Goal: Task Accomplishment & Management: Complete application form

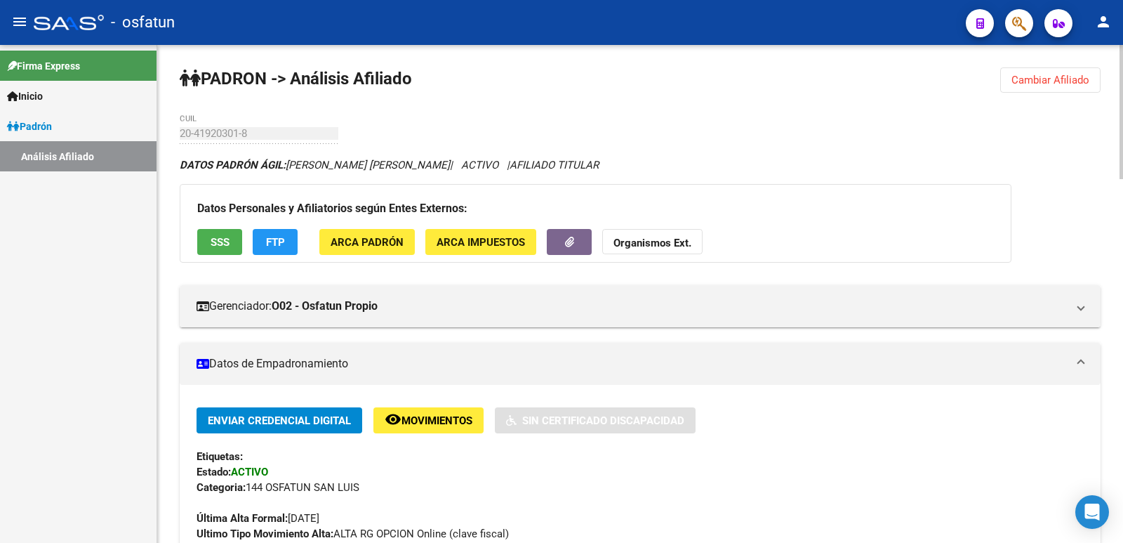
click at [1058, 73] on button "Cambiar Afiliado" at bounding box center [1050, 79] width 100 height 25
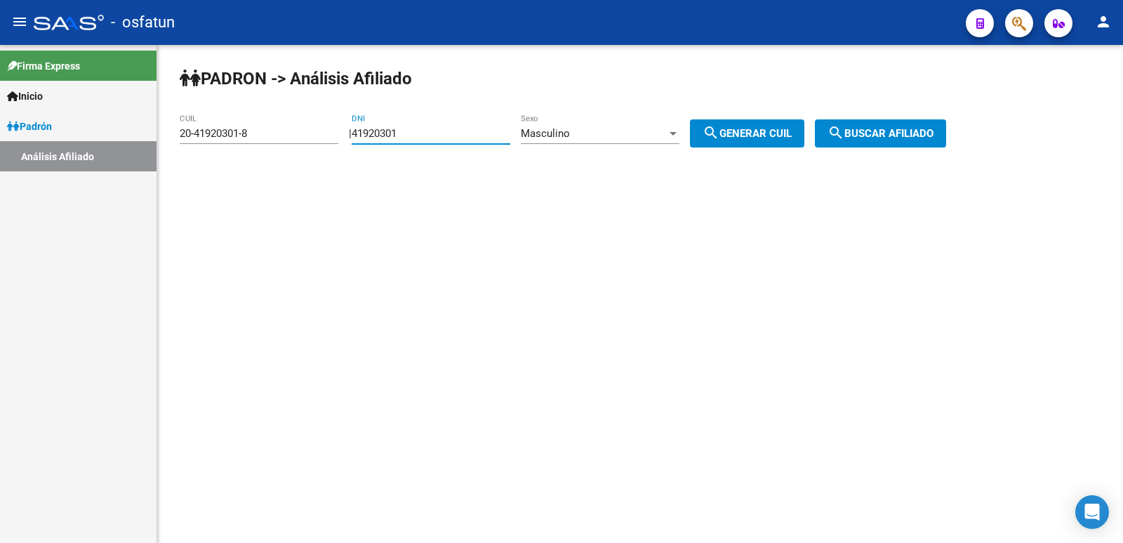
drag, startPoint x: 436, startPoint y: 136, endPoint x: 237, endPoint y: 140, distance: 198.7
click at [237, 140] on app-analisis-afiliado "PADRON -> Análisis Afiliado 20-41920301-8 CUIL | 41920301 DNI Masculino Sexo se…" at bounding box center [568, 133] width 777 height 13
paste input "3"
drag, startPoint x: 440, startPoint y: 131, endPoint x: 214, endPoint y: 145, distance: 226.4
click at [214, 140] on app-analisis-afiliado "PADRON -> Análisis Afiliado 20-41920301-8 CUIL | 41920301 DNI Masculino Sexo se…" at bounding box center [568, 133] width 777 height 13
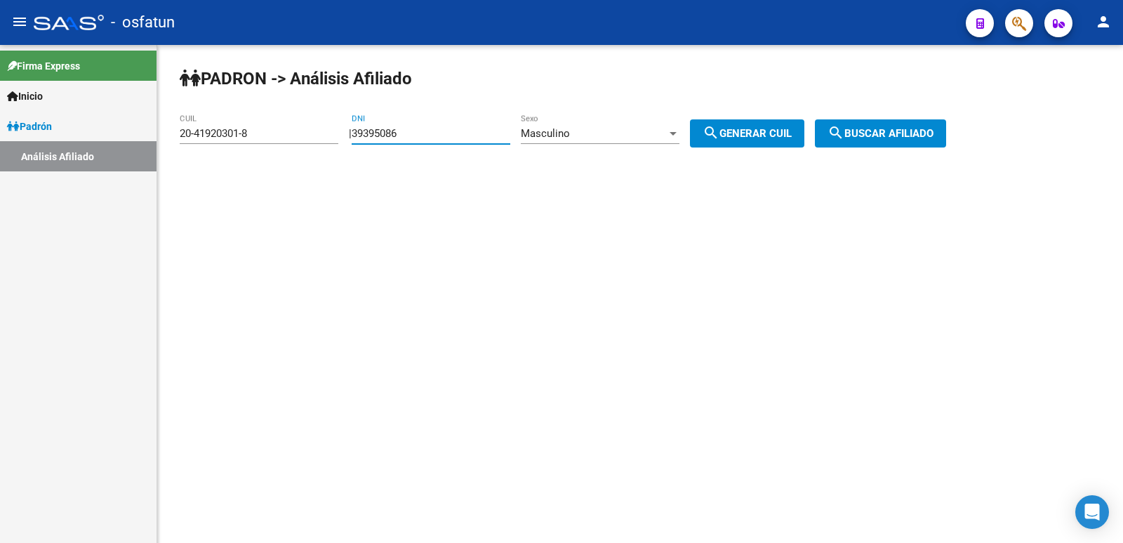
type input "39395086"
drag, startPoint x: 750, startPoint y: 133, endPoint x: 757, endPoint y: 134, distance: 7.2
click at [751, 133] on span "search Generar CUIL" at bounding box center [747, 133] width 89 height 13
type input "20-39395086-3"
click at [914, 149] on div "PADRON -> Análisis Afiliado 20-39395086-3 CUIL | 39395086 DNI Masculino Sexo se…" at bounding box center [640, 118] width 966 height 147
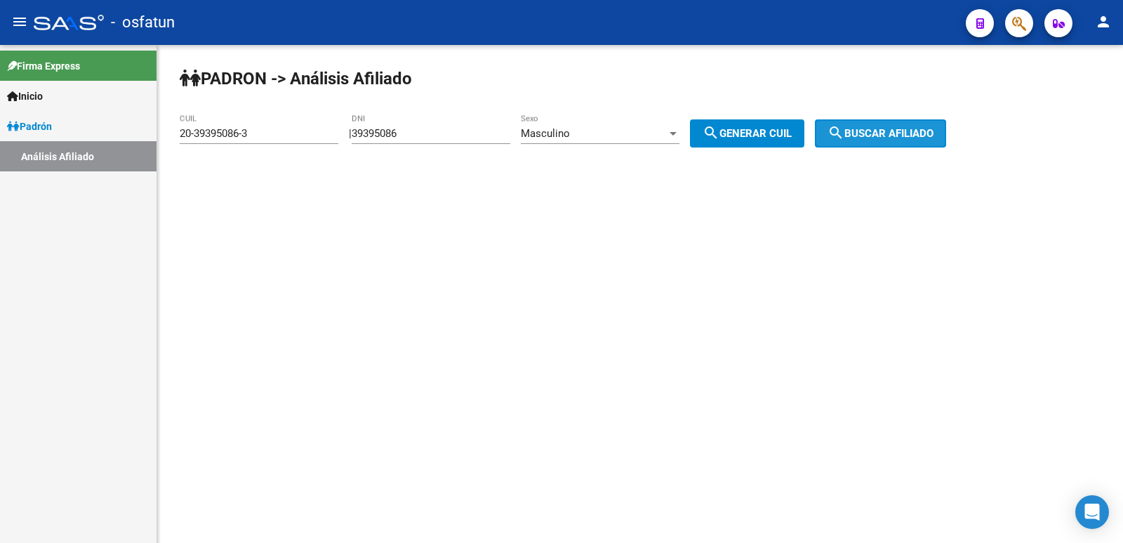
drag, startPoint x: 898, startPoint y: 142, endPoint x: 754, endPoint y: 194, distance: 153.6
click at [898, 142] on button "search Buscar afiliado" at bounding box center [880, 133] width 131 height 28
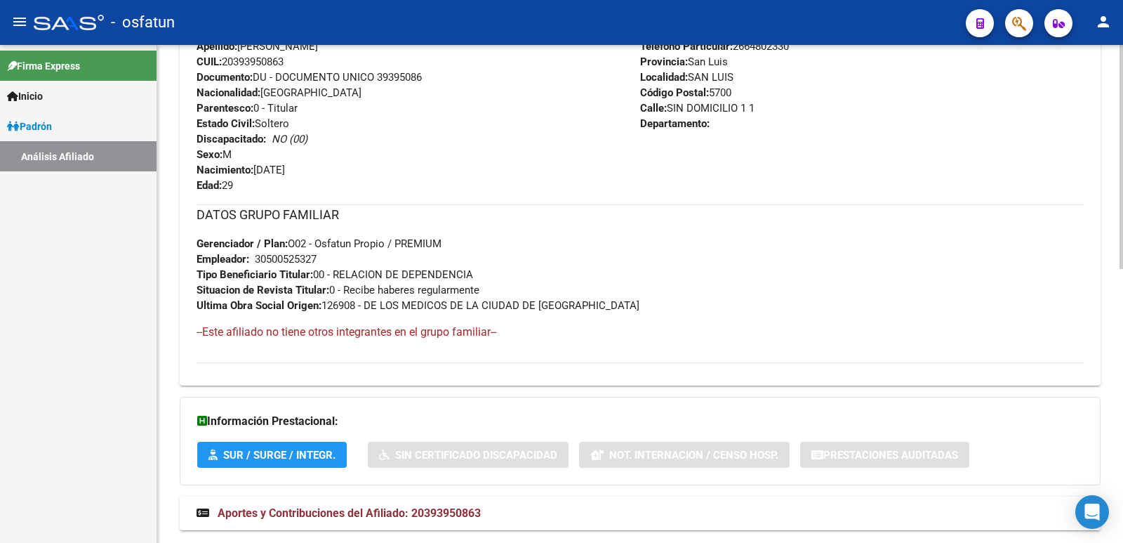
scroll to position [609, 0]
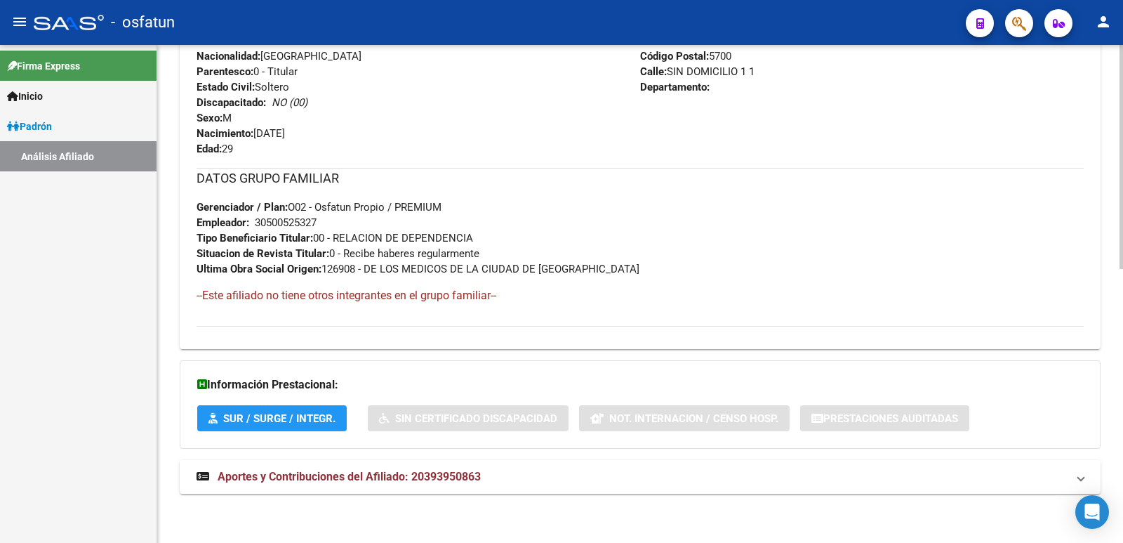
click at [372, 471] on span "Aportes y Contribuciones del Afiliado: 20393950863" at bounding box center [349, 476] width 263 height 13
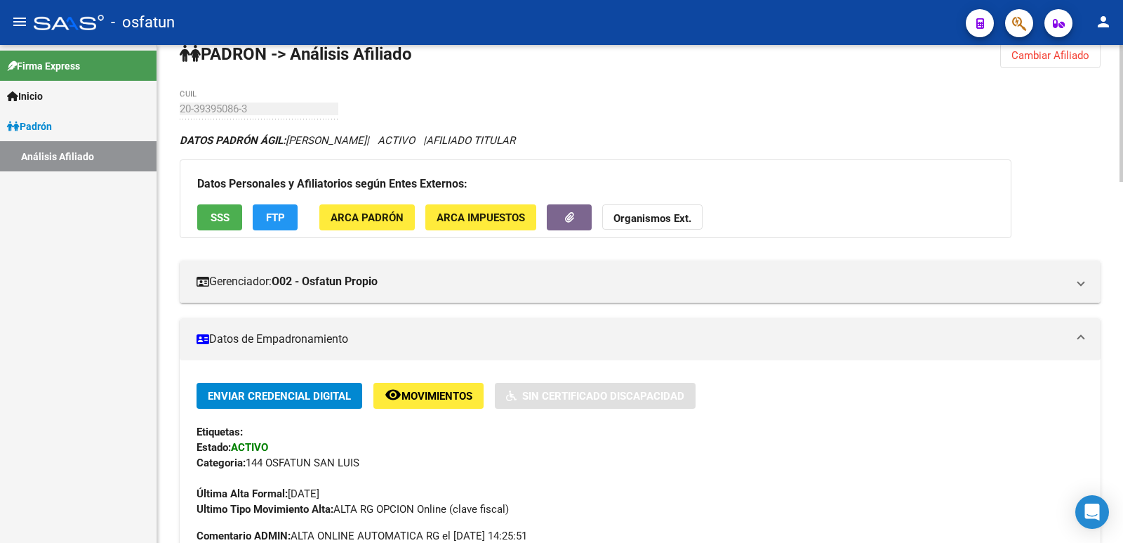
scroll to position [0, 0]
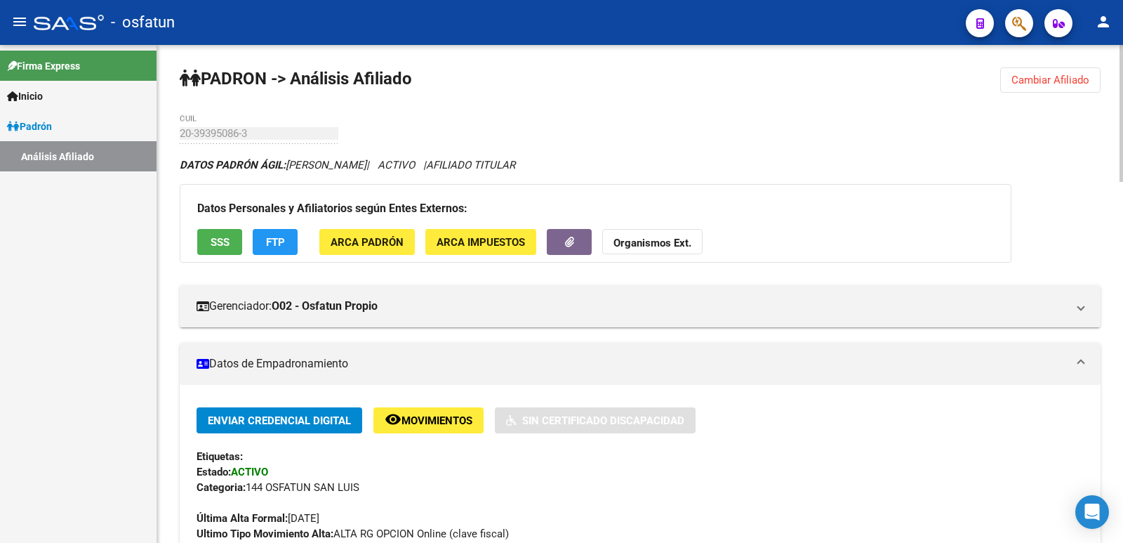
click at [1063, 67] on button "Cambiar Afiliado" at bounding box center [1050, 79] width 100 height 25
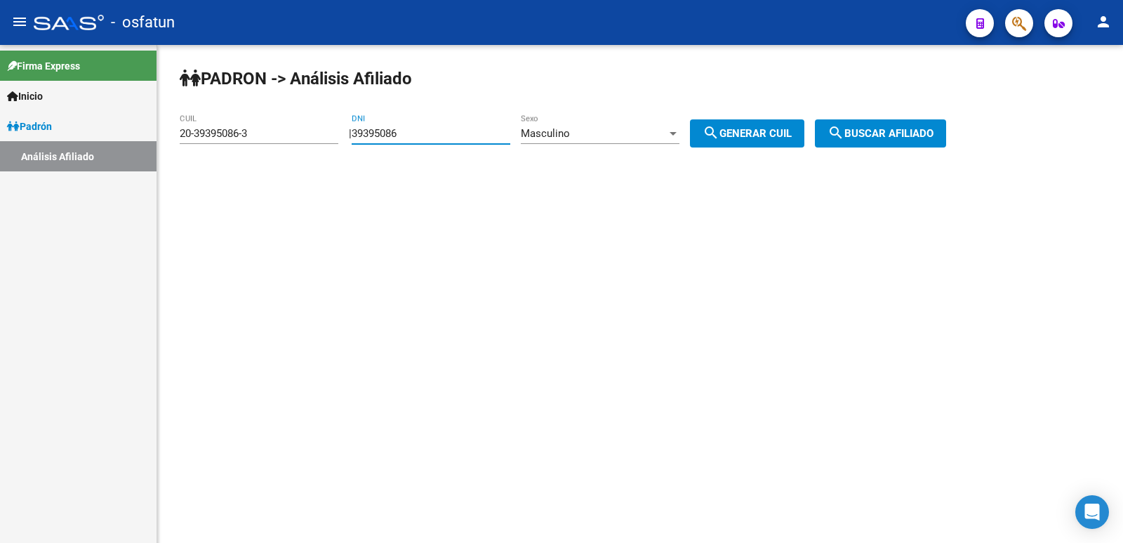
drag, startPoint x: 418, startPoint y: 139, endPoint x: 343, endPoint y: 140, distance: 75.8
click at [314, 139] on app-analisis-afiliado "PADRON -> Análisis Afiliado 20-39395086-3 CUIL | 39395086 DNI Masculino Sexo se…" at bounding box center [568, 133] width 777 height 13
paste input "25889663"
type input "25889663"
click at [586, 136] on div "Masculino" at bounding box center [594, 133] width 146 height 13
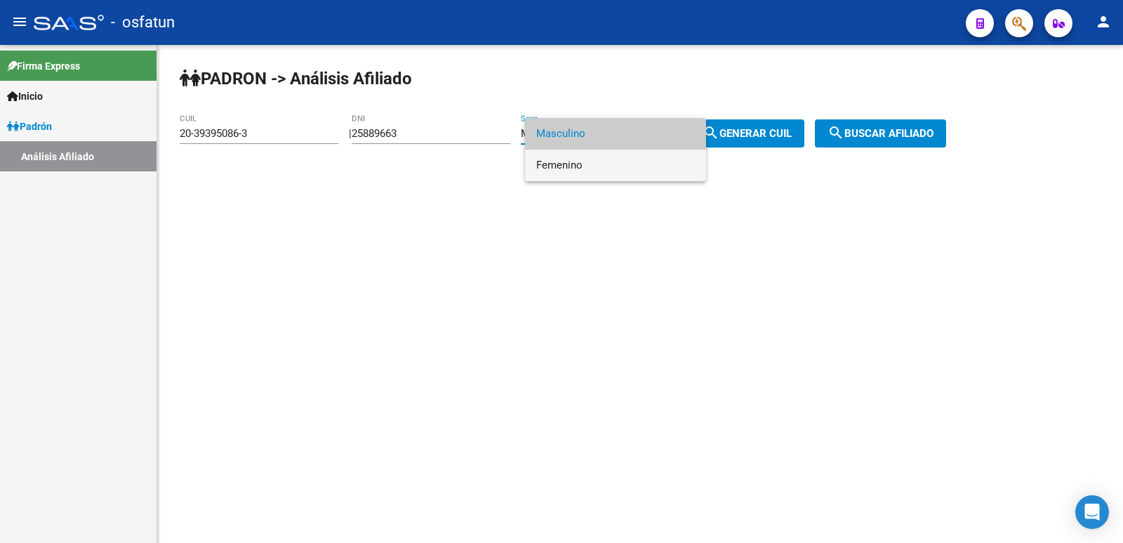
drag, startPoint x: 583, startPoint y: 158, endPoint x: 622, endPoint y: 158, distance: 39.3
click at [583, 158] on span "Femenino" at bounding box center [615, 165] width 159 height 32
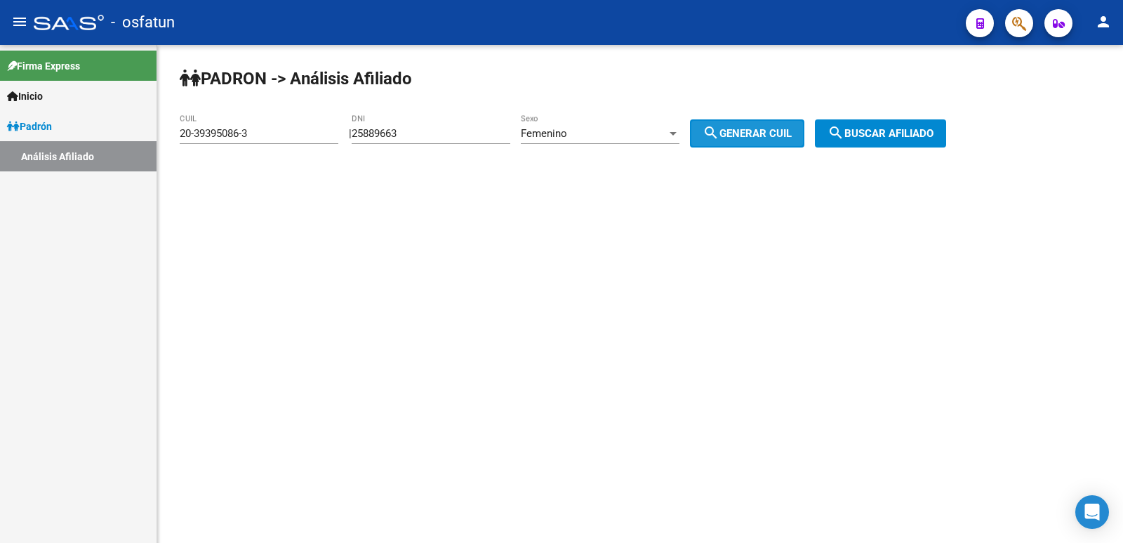
drag, startPoint x: 746, startPoint y: 128, endPoint x: 764, endPoint y: 128, distance: 17.5
click at [750, 128] on span "search Generar CUIL" at bounding box center [747, 133] width 89 height 13
type input "27-25889663-2"
click at [875, 137] on span "search Buscar afiliado" at bounding box center [880, 133] width 106 height 13
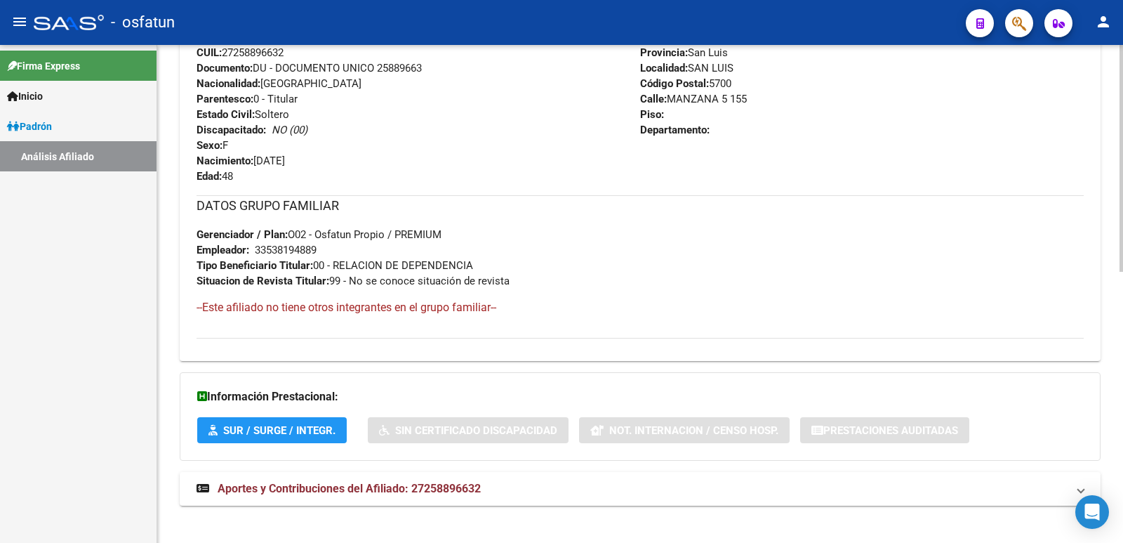
scroll to position [593, 0]
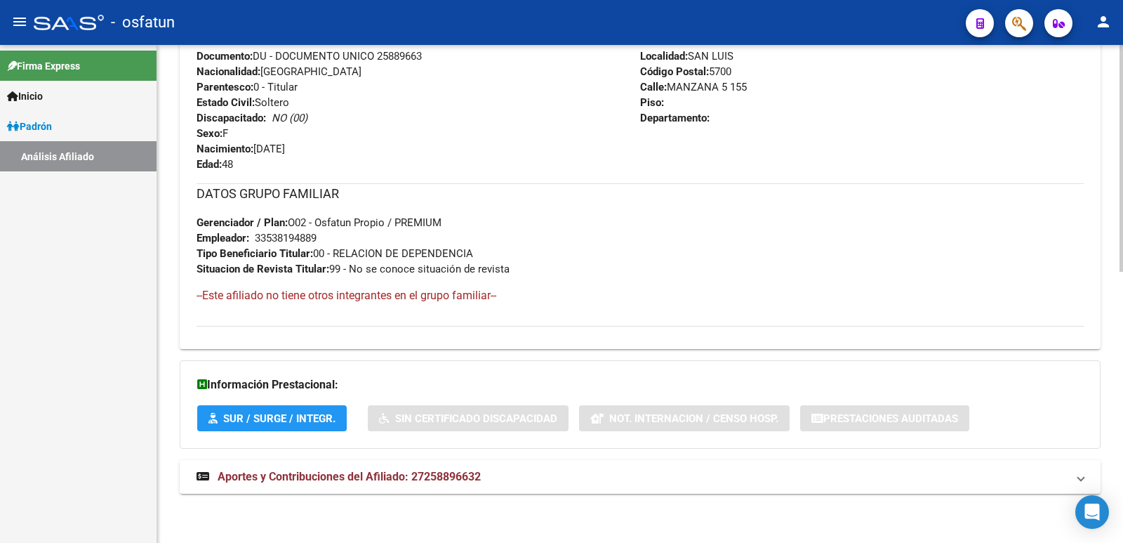
click at [338, 456] on div "DATOS PADRÓN ÁGIL: [PERSON_NAME] [PERSON_NAME] | ACTIVO | AFILIADO TITULAR Dato…" at bounding box center [640, 36] width 921 height 945
click at [340, 463] on mat-expansion-panel-header "Aportes y Contribuciones del Afiliado: 27258896632" at bounding box center [640, 477] width 921 height 34
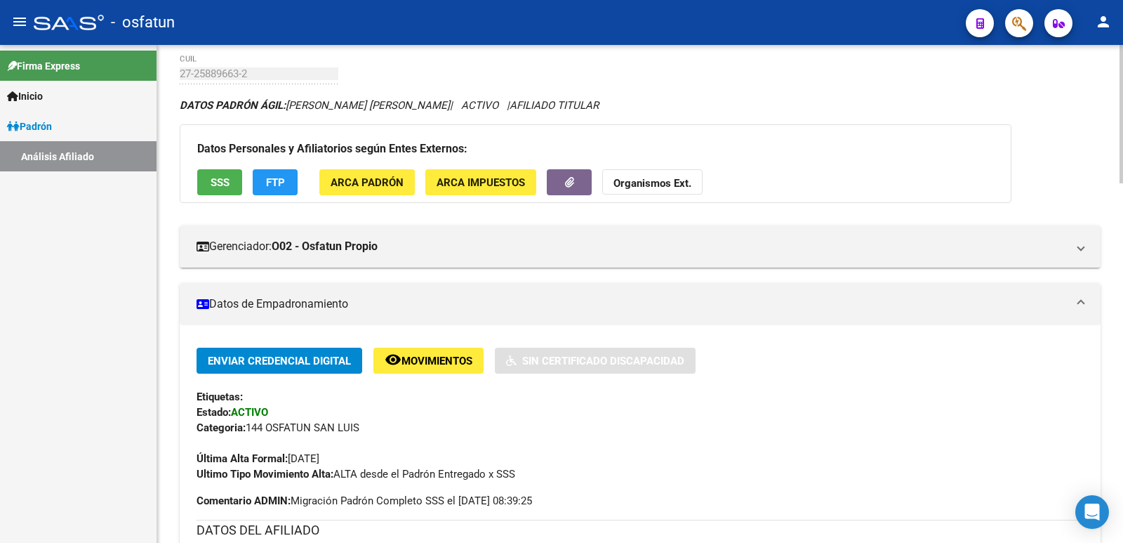
scroll to position [0, 0]
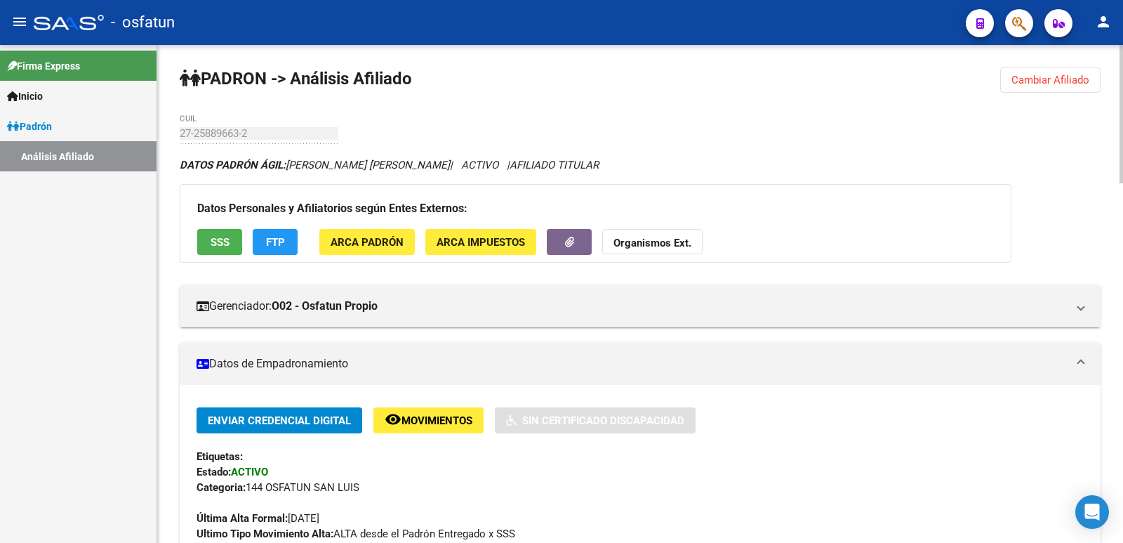
click at [1078, 80] on span "Cambiar Afiliado" at bounding box center [1050, 80] width 78 height 13
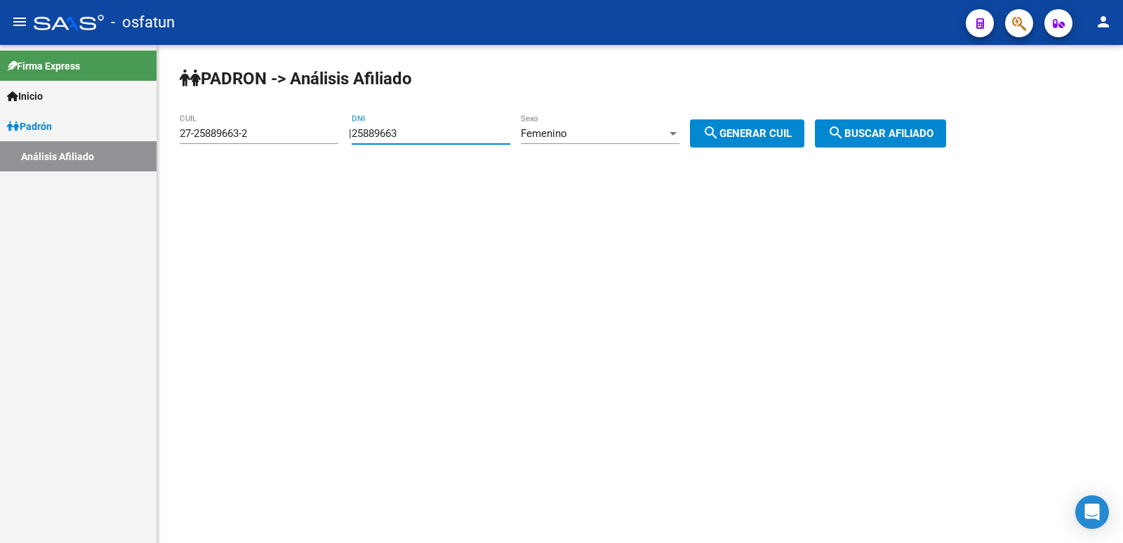
drag, startPoint x: 465, startPoint y: 133, endPoint x: 335, endPoint y: 145, distance: 129.7
click at [335, 140] on app-analisis-afiliado "PADRON -> Análisis Afiliado 27-25889663-2 CUIL | 25889663 DNI Femenino Sexo sea…" at bounding box center [568, 133] width 777 height 13
paste input "37723912"
type input "37723912"
click at [567, 137] on span "Femenino" at bounding box center [544, 133] width 46 height 13
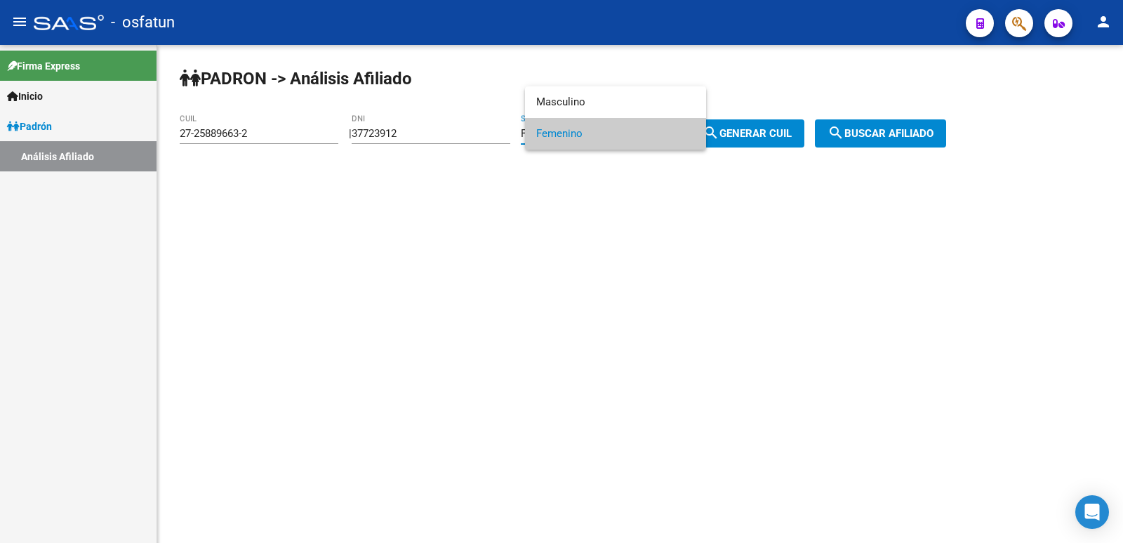
click at [619, 118] on span "Femenino" at bounding box center [615, 134] width 159 height 32
click at [610, 103] on div "PADRON -> Análisis Afiliado 27-25889663-2 CUIL | 37723912 DNI Femenino Sexo sea…" at bounding box center [640, 118] width 966 height 147
click at [615, 139] on div "Femenino" at bounding box center [594, 133] width 146 height 13
click at [599, 106] on span "Masculino" at bounding box center [615, 102] width 159 height 32
click at [742, 116] on div "PADRON -> Análisis Afiliado 27-25889663-2 CUIL | 37723912 DNI Masculino Sexo se…" at bounding box center [640, 118] width 966 height 147
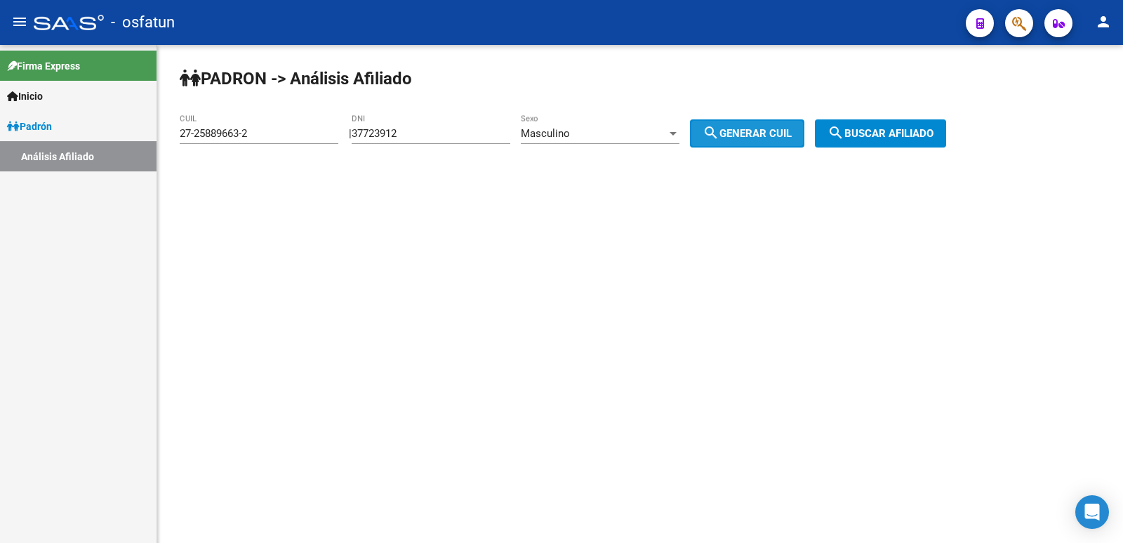
drag, startPoint x: 771, startPoint y: 138, endPoint x: 851, endPoint y: 137, distance: 80.0
click at [772, 138] on span "search Generar CUIL" at bounding box center [747, 133] width 89 height 13
type input "20-37723912-2"
click at [884, 136] on span "search Buscar afiliado" at bounding box center [880, 133] width 106 height 13
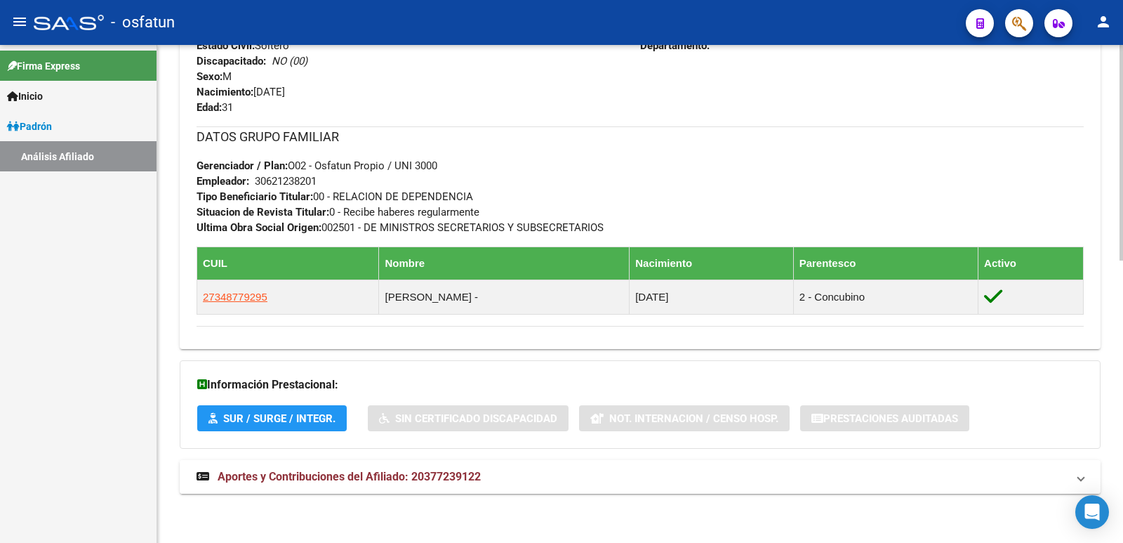
drag, startPoint x: 439, startPoint y: 461, endPoint x: 436, endPoint y: 454, distance: 7.8
click at [439, 460] on mat-expansion-panel-header "Aportes y Contribuciones del Afiliado: 20377239122" at bounding box center [640, 477] width 921 height 34
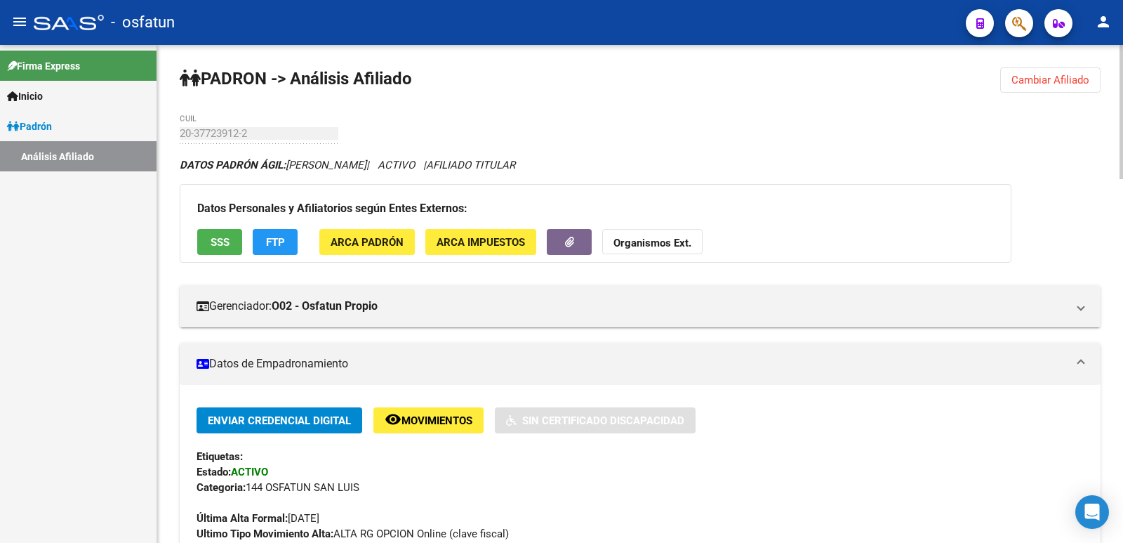
click at [1036, 76] on span "Cambiar Afiliado" at bounding box center [1050, 80] width 78 height 13
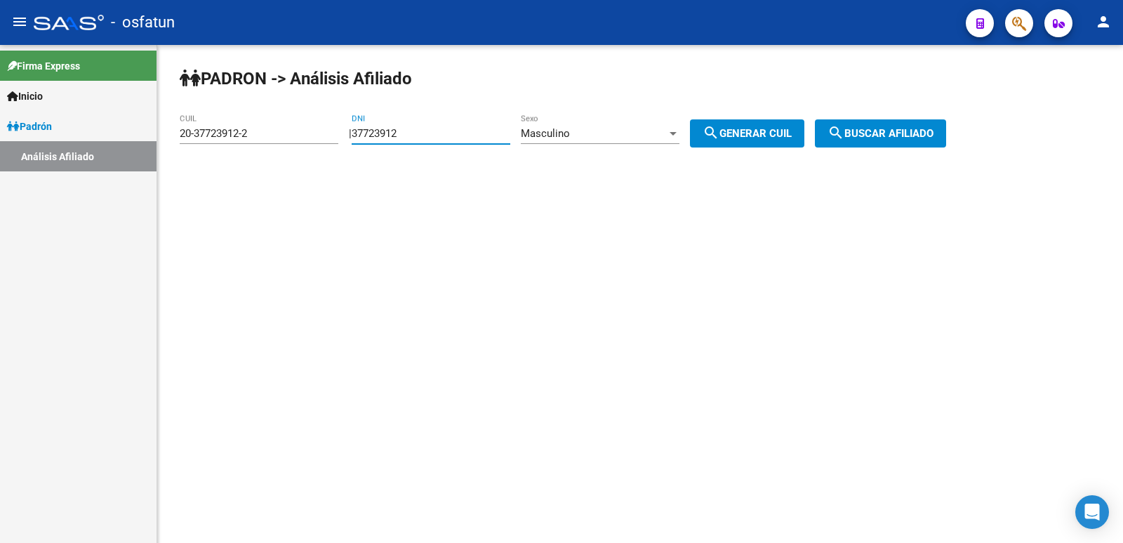
drag, startPoint x: 441, startPoint y: 139, endPoint x: 355, endPoint y: 145, distance: 86.6
click at [355, 145] on div "PADRON -> Análisis Afiliado 20-37723912-2 CUIL | 37723912 DNI Masculino Sexo se…" at bounding box center [640, 118] width 966 height 147
paste input "6051263"
type input "36051263"
click at [613, 135] on div "Masculino" at bounding box center [594, 133] width 146 height 13
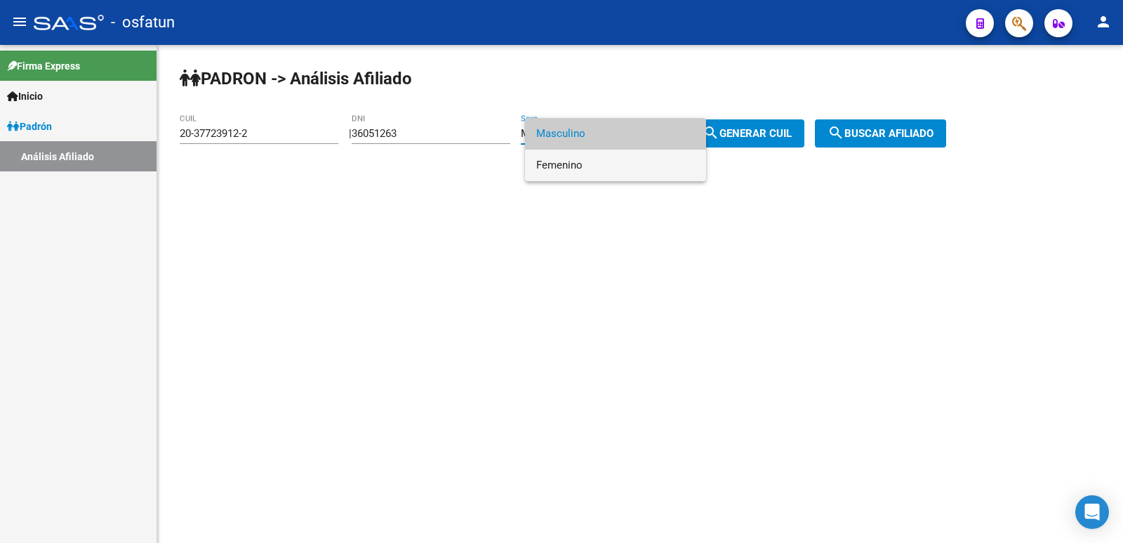
drag, startPoint x: 587, startPoint y: 161, endPoint x: 727, endPoint y: 141, distance: 141.8
click at [590, 161] on span "Femenino" at bounding box center [615, 165] width 159 height 32
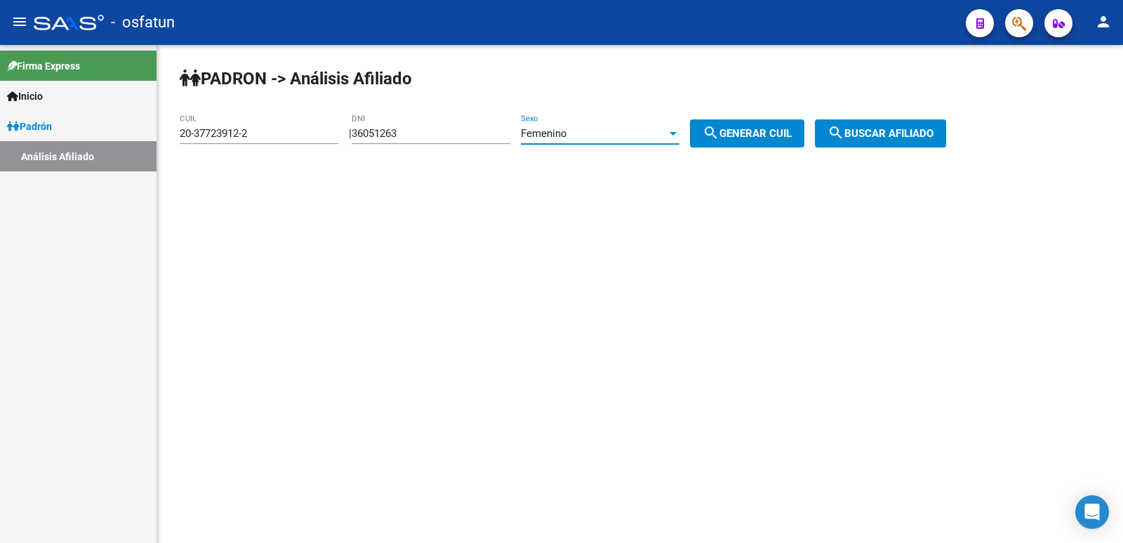
click at [750, 135] on span "search Generar CUIL" at bounding box center [747, 133] width 89 height 13
type input "27-36051263-6"
click at [882, 138] on span "search Buscar afiliado" at bounding box center [880, 133] width 106 height 13
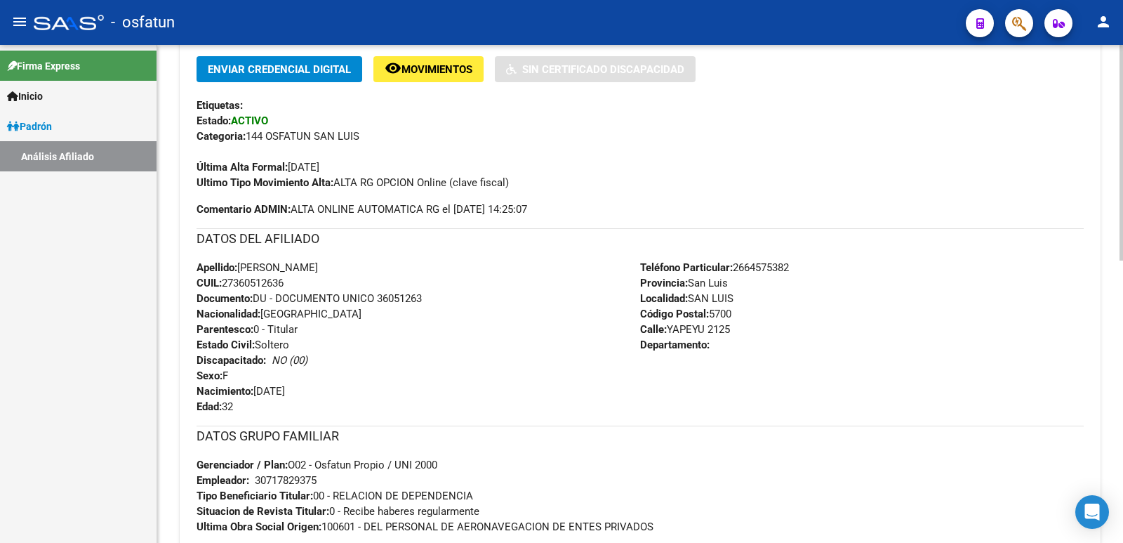
scroll to position [650, 0]
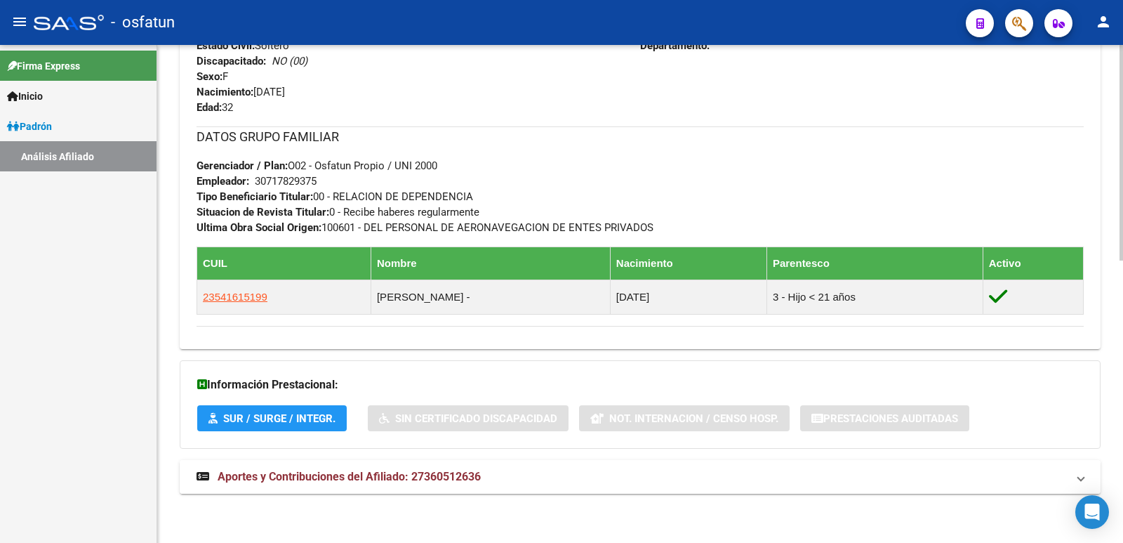
click at [343, 465] on mat-expansion-panel-header "Aportes y Contribuciones del Afiliado: 27360512636" at bounding box center [640, 477] width 921 height 34
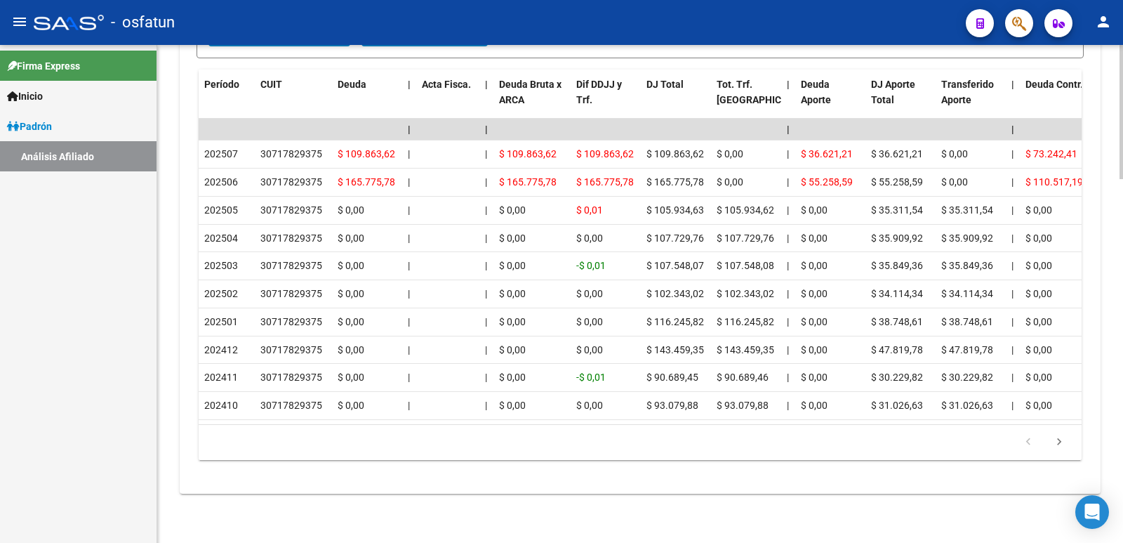
scroll to position [1282, 0]
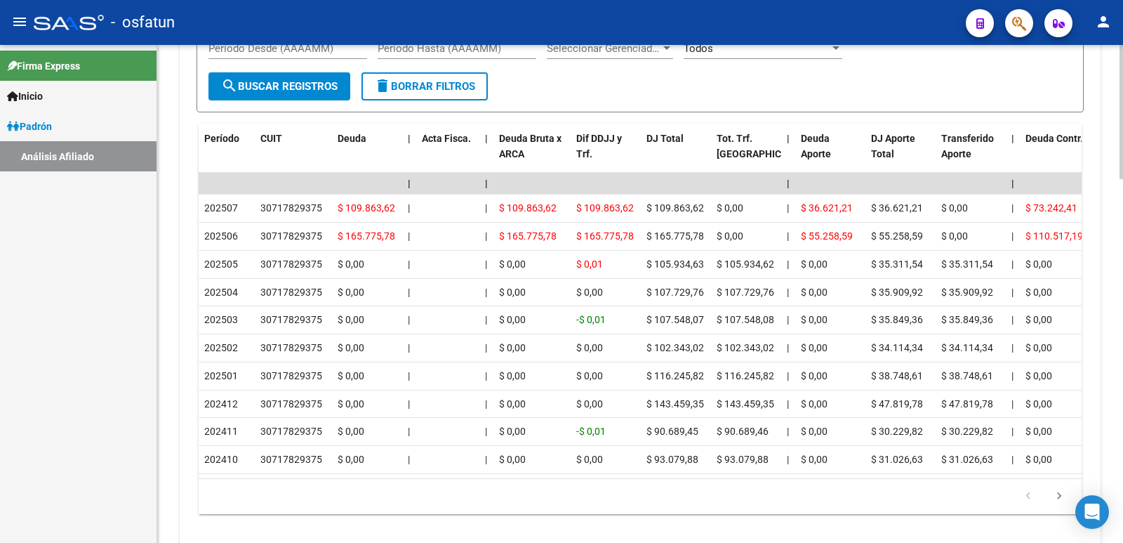
click at [186, 407] on div "cloud_download Exportar CSV Devengado RG Percibido - Liquidación RG/MT/PD Perci…" at bounding box center [640, 215] width 921 height 641
click at [919, 93] on form "Filtros Período Desde (AAAAMM) Período Hasta (AAAAMM) Seleccionar Gerenciador S…" at bounding box center [640, 64] width 887 height 95
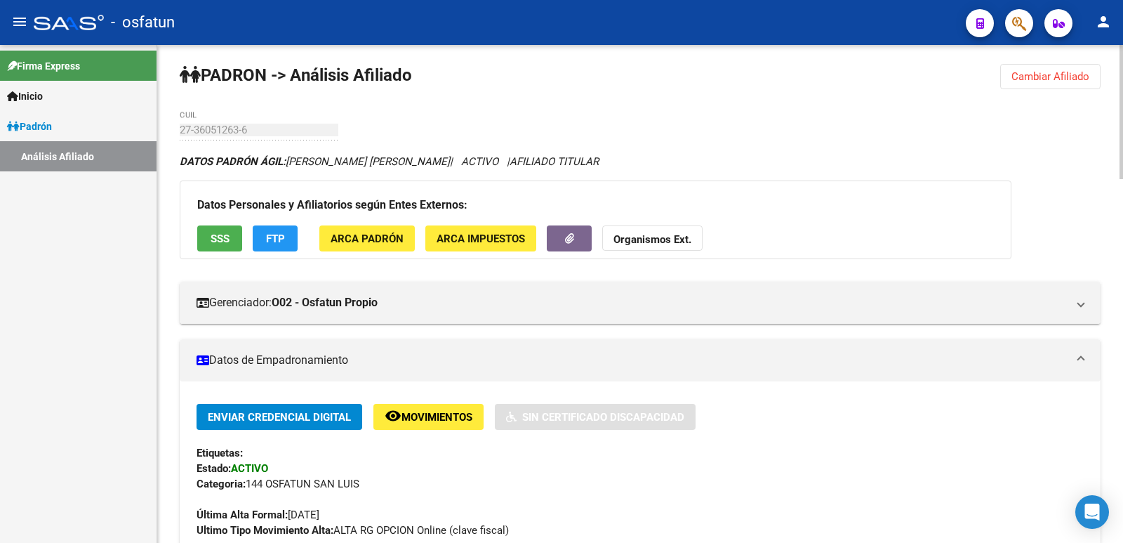
scroll to position [0, 0]
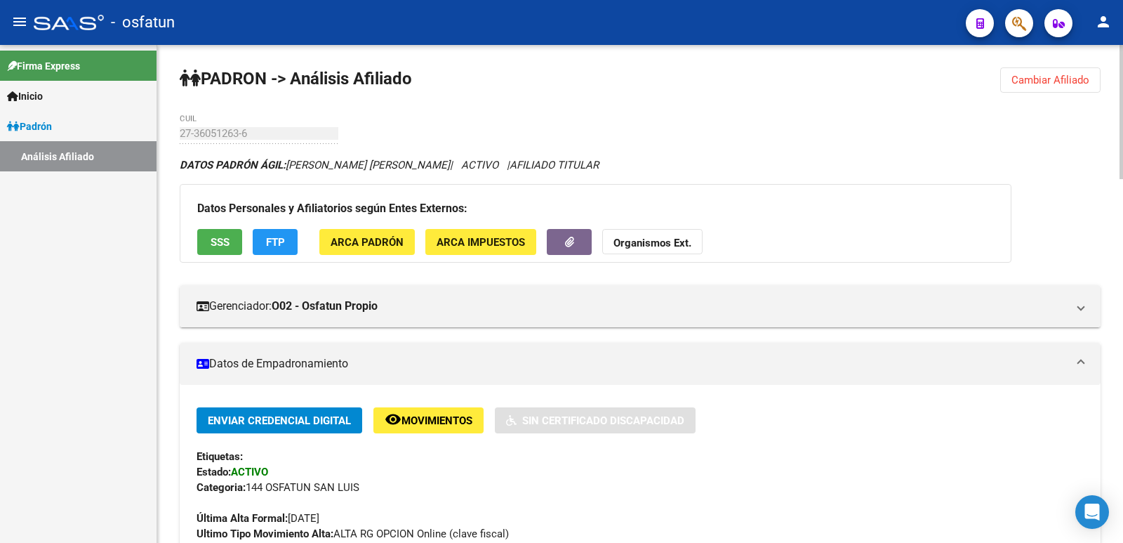
click at [1029, 74] on span "Cambiar Afiliado" at bounding box center [1050, 80] width 78 height 13
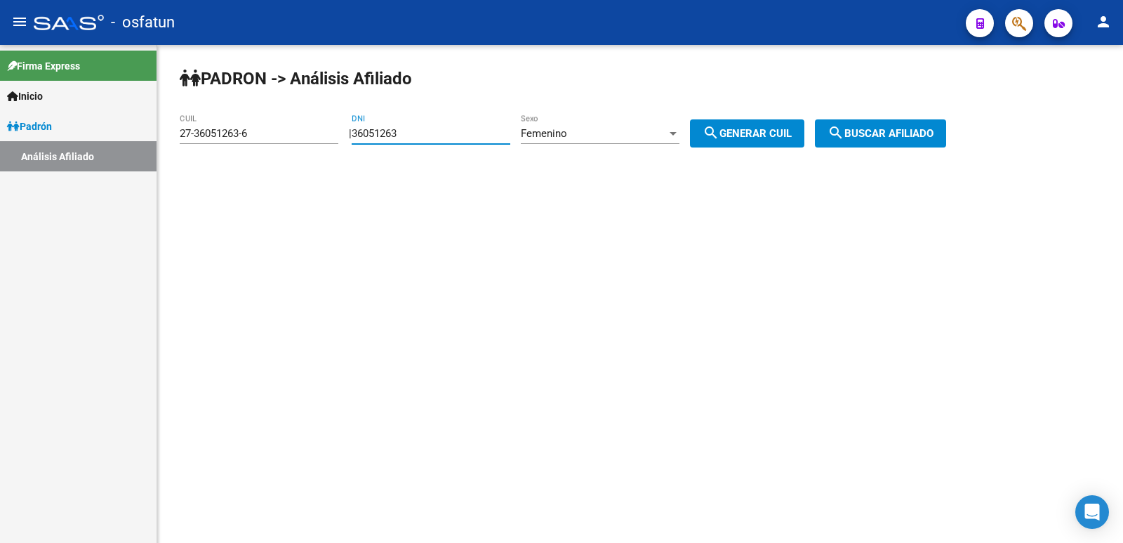
drag, startPoint x: 467, startPoint y: 133, endPoint x: 255, endPoint y: 174, distance: 215.3
click at [255, 174] on div "PADRON -> Análisis Afiliado 27-36051263-6 CUIL | 36051263 DNI Femenino Sexo sea…" at bounding box center [640, 118] width 966 height 147
paste input "20135551"
type input "20135551"
click at [796, 152] on div "PADRON -> Análisis Afiliado 27-36051263-6 CUIL | 20135551 DNI Femenino Sexo sea…" at bounding box center [640, 118] width 966 height 147
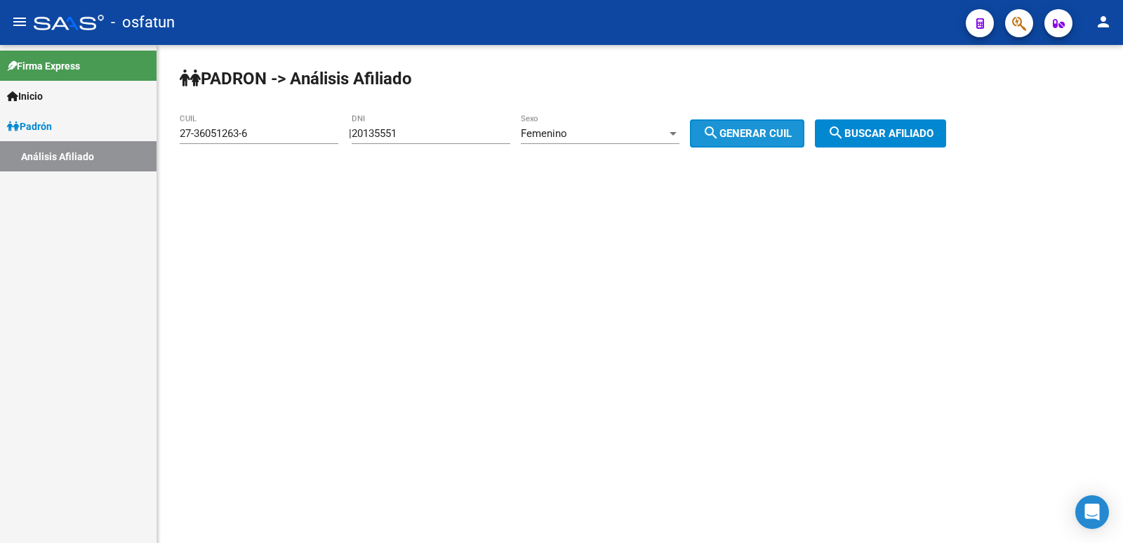
drag, startPoint x: 798, startPoint y: 143, endPoint x: 877, endPoint y: 137, distance: 78.9
click at [804, 143] on button "search Generar CUIL" at bounding box center [747, 133] width 114 height 28
type input "27-20135551-1"
click at [877, 137] on span "search Buscar afiliado" at bounding box center [880, 133] width 106 height 13
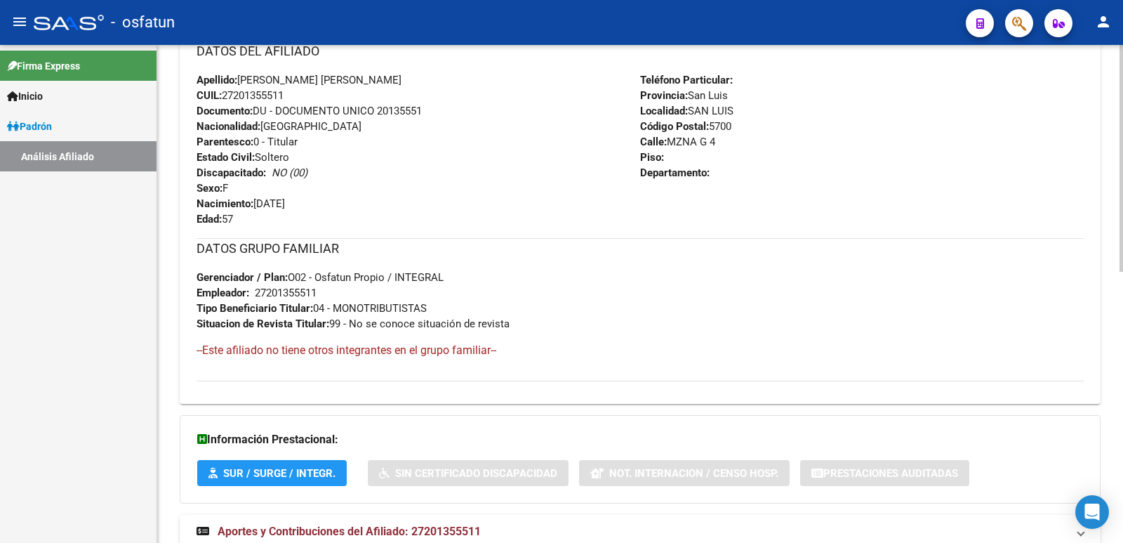
scroll to position [593, 0]
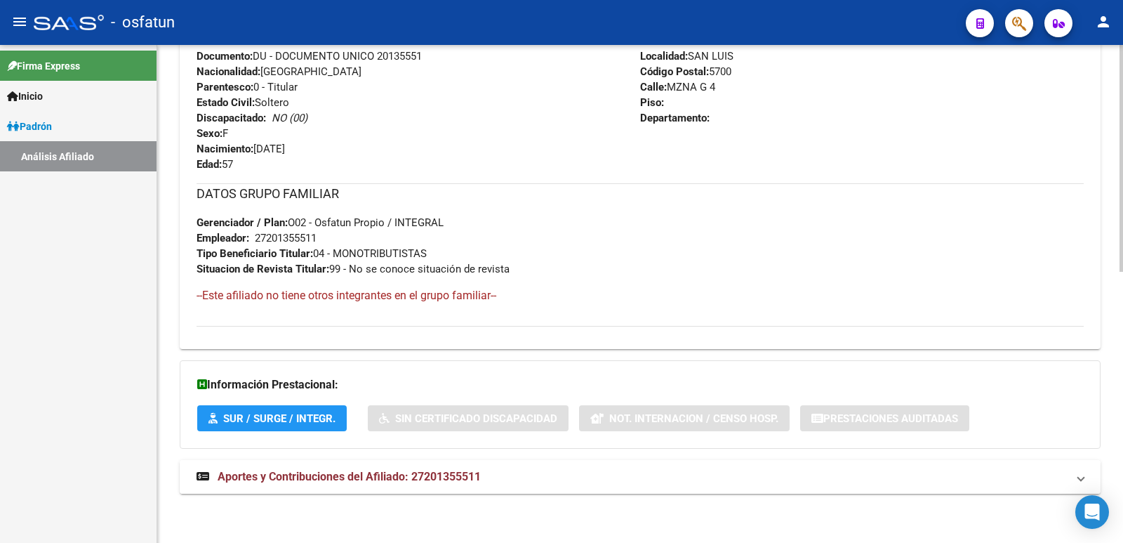
click at [430, 464] on mat-expansion-panel-header "Aportes y Contribuciones del Afiliado: 27201355511" at bounding box center [640, 477] width 921 height 34
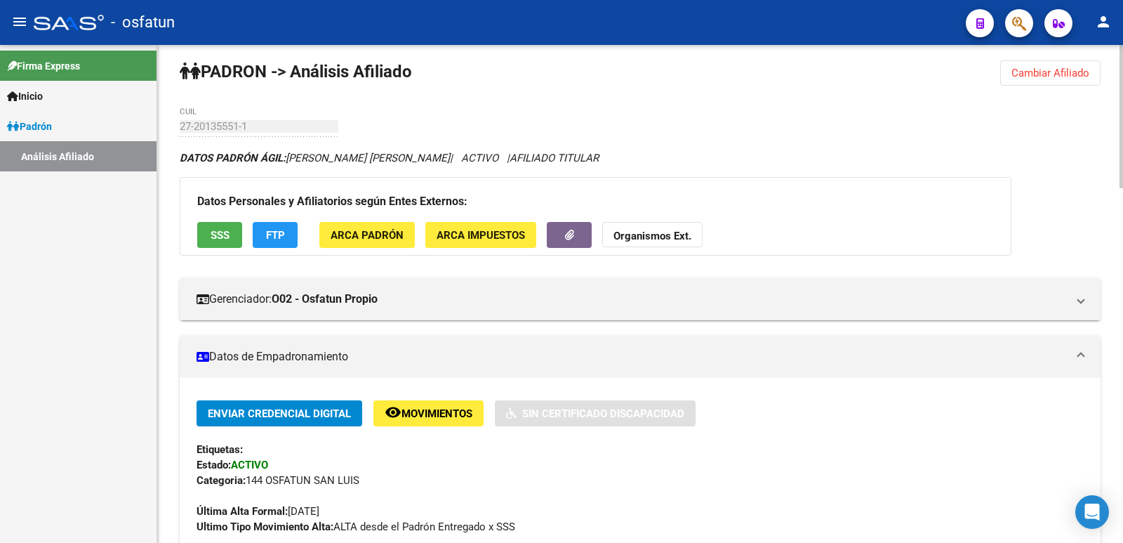
scroll to position [0, 0]
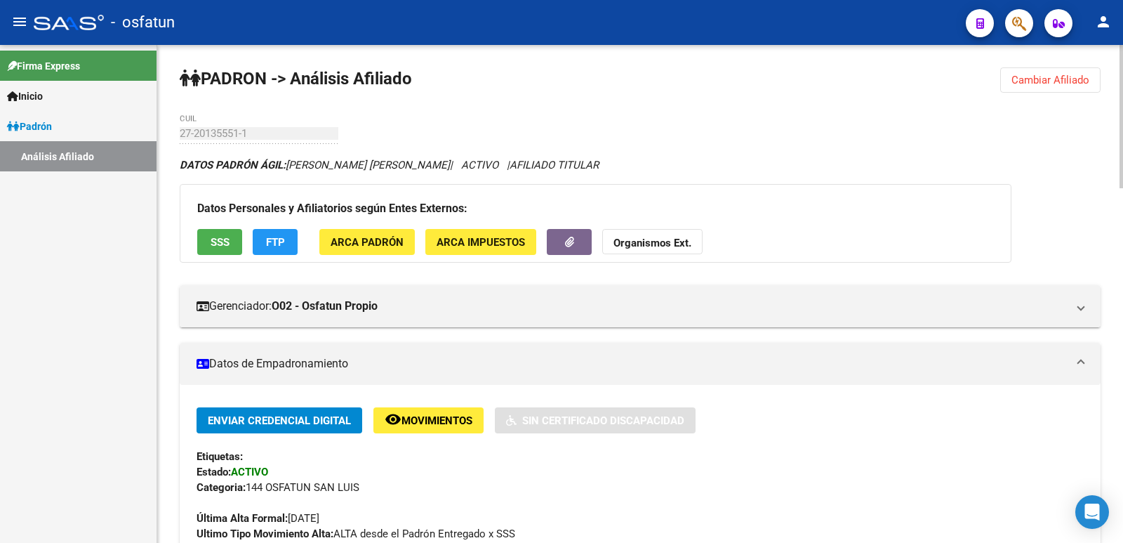
click at [1062, 77] on span "Cambiar Afiliado" at bounding box center [1050, 80] width 78 height 13
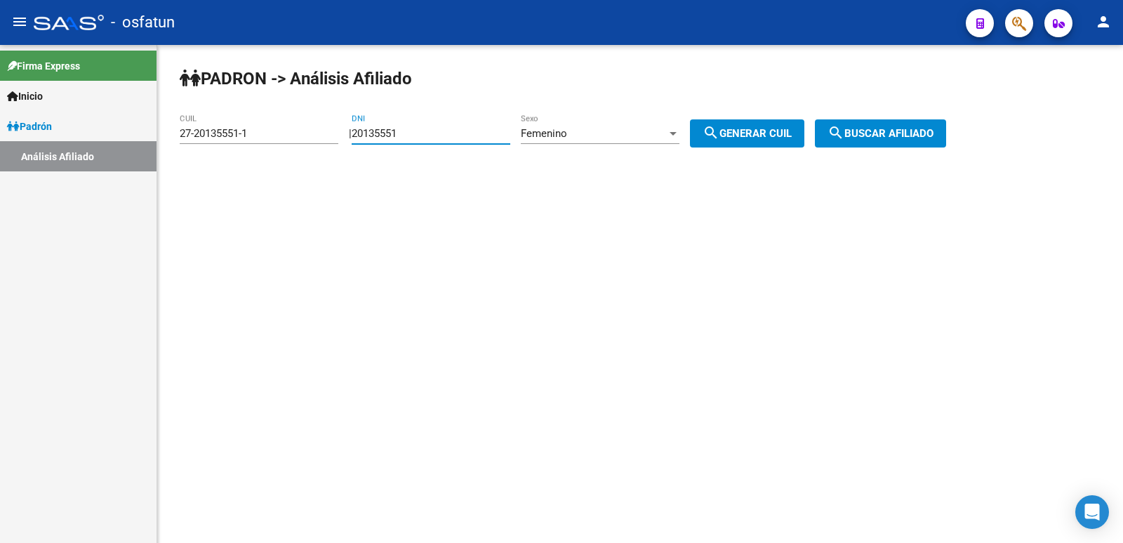
drag, startPoint x: 460, startPoint y: 135, endPoint x: 313, endPoint y: 166, distance: 150.6
click at [313, 166] on div "PADRON -> Análisis Afiliado 27-20135551-1 CUIL | 20135551 DNI Femenino Sexo sea…" at bounding box center [640, 118] width 966 height 147
paste input "32410228"
type input "32410228"
click at [719, 126] on mat-icon "search" at bounding box center [711, 132] width 17 height 17
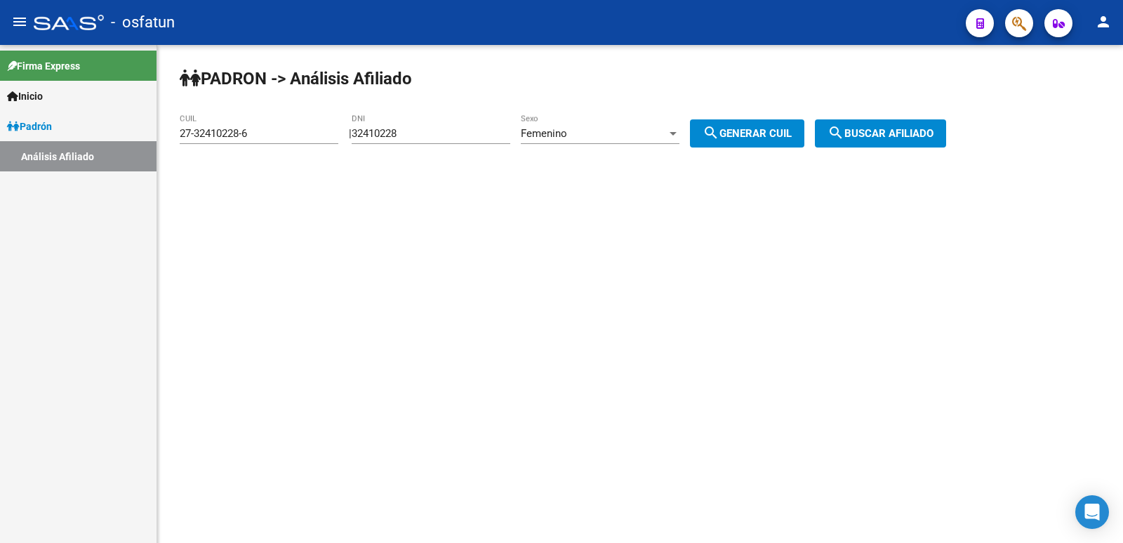
click at [872, 121] on button "search Buscar afiliado" at bounding box center [880, 133] width 131 height 28
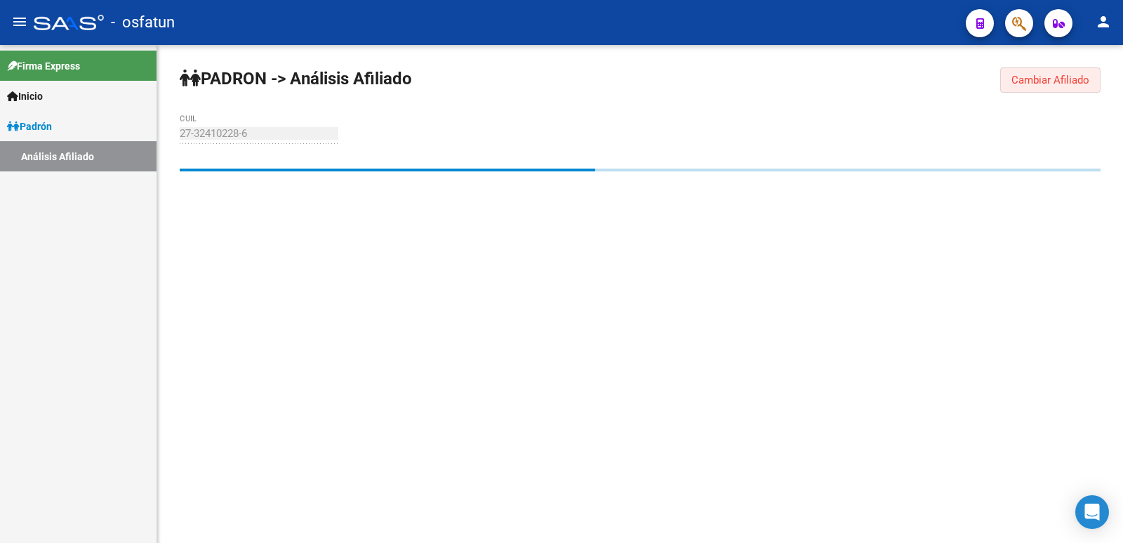
drag, startPoint x: 1026, startPoint y: 87, endPoint x: 889, endPoint y: 109, distance: 139.4
click at [1023, 87] on button "Cambiar Afiliado" at bounding box center [1050, 79] width 100 height 25
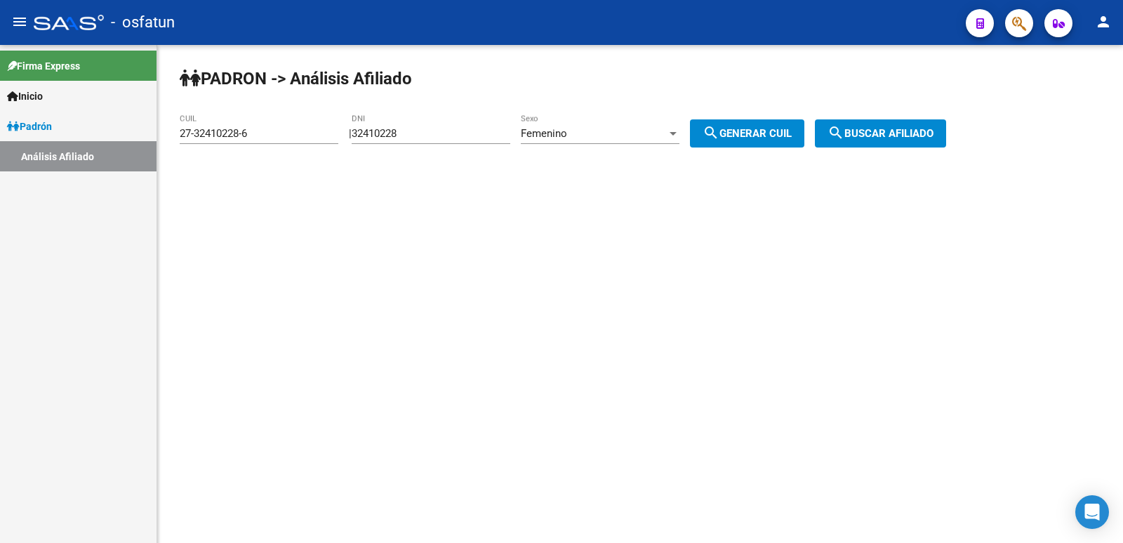
click at [578, 145] on div "Femenino Sexo" at bounding box center [600, 136] width 159 height 44
click at [567, 139] on span "Femenino" at bounding box center [544, 133] width 46 height 13
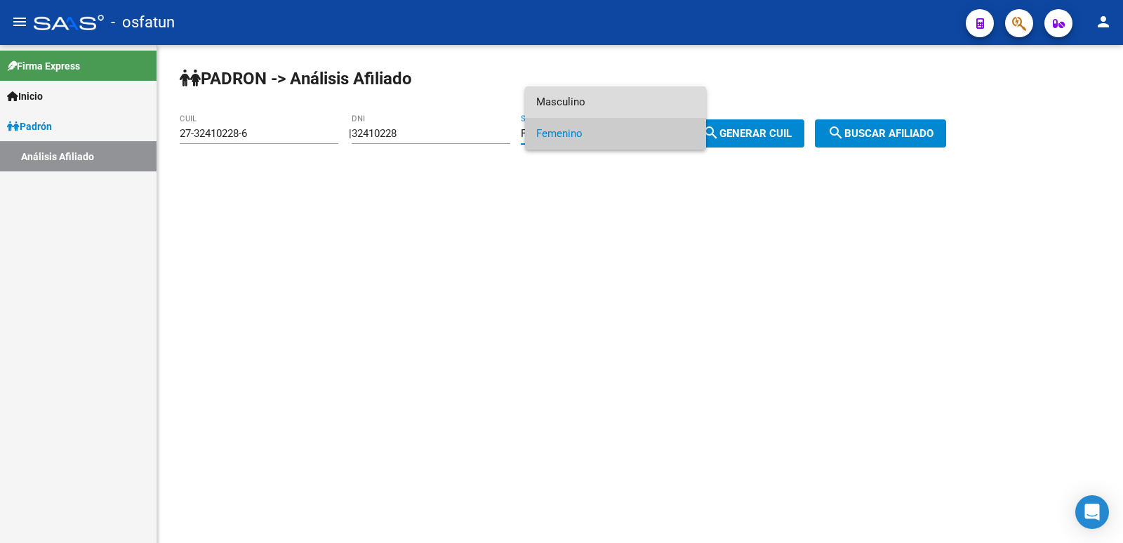
click at [581, 109] on span "Masculino" at bounding box center [615, 102] width 159 height 32
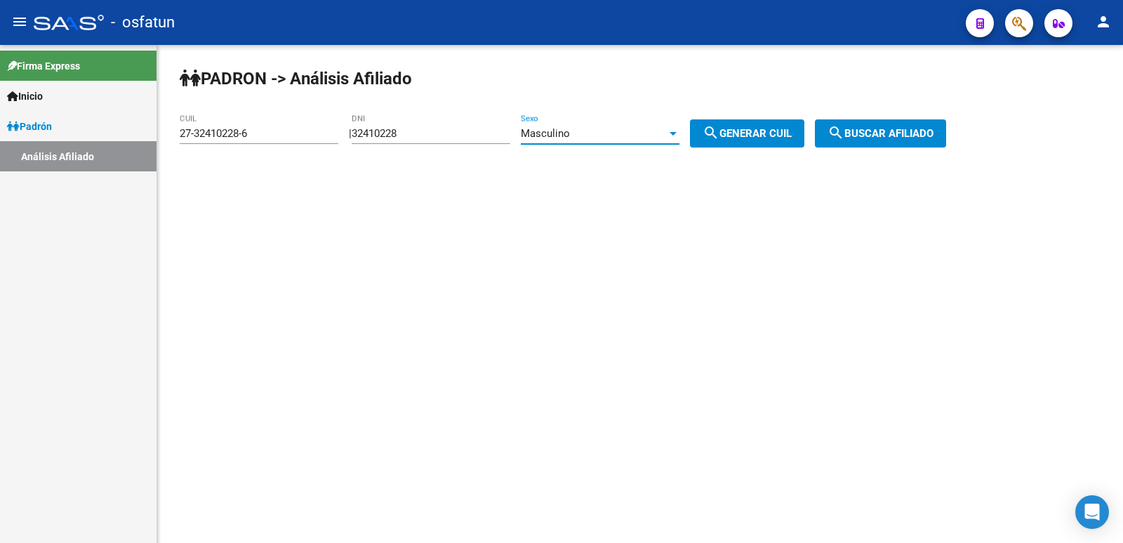
drag, startPoint x: 739, startPoint y: 141, endPoint x: 837, endPoint y: 136, distance: 97.7
click at [741, 141] on button "search Generar CUIL" at bounding box center [747, 133] width 114 height 28
type input "20-32410228-1"
click at [888, 133] on span "search Buscar afiliado" at bounding box center [880, 133] width 106 height 13
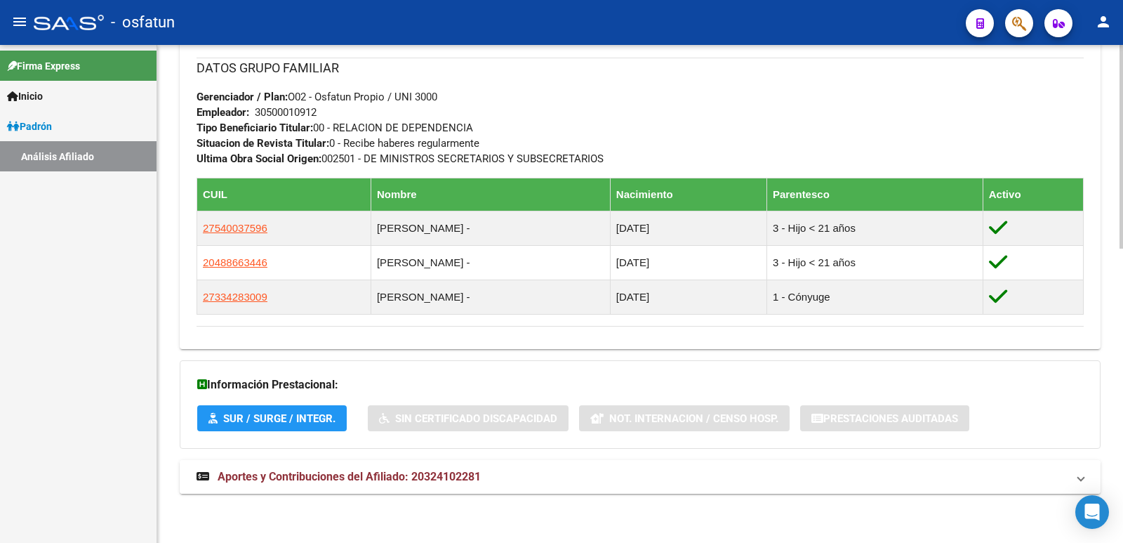
click at [364, 473] on span "Aportes y Contribuciones del Afiliado: 20324102281" at bounding box center [349, 476] width 263 height 13
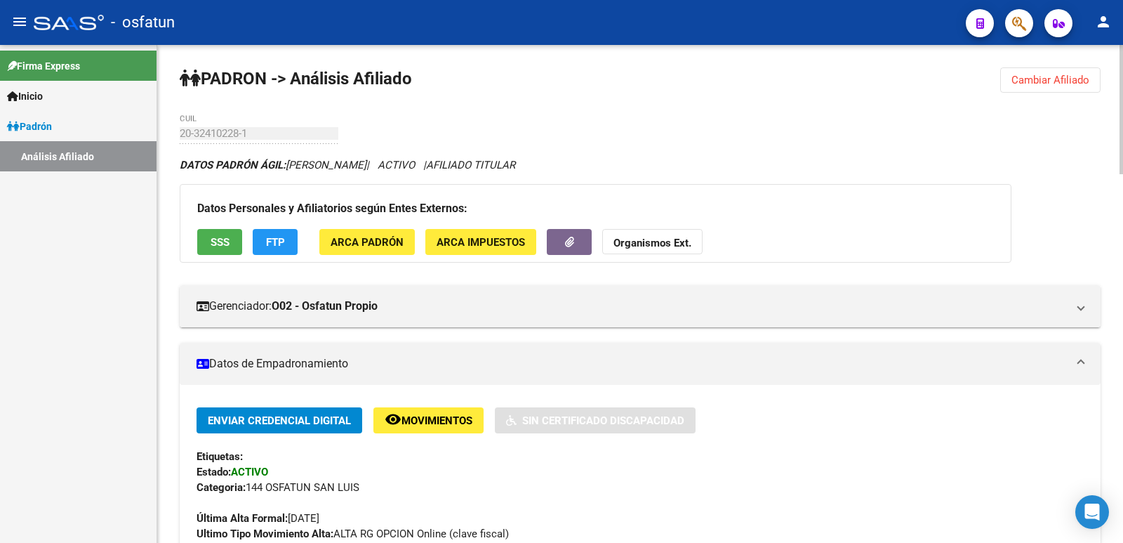
click at [1066, 84] on span "Cambiar Afiliado" at bounding box center [1050, 80] width 78 height 13
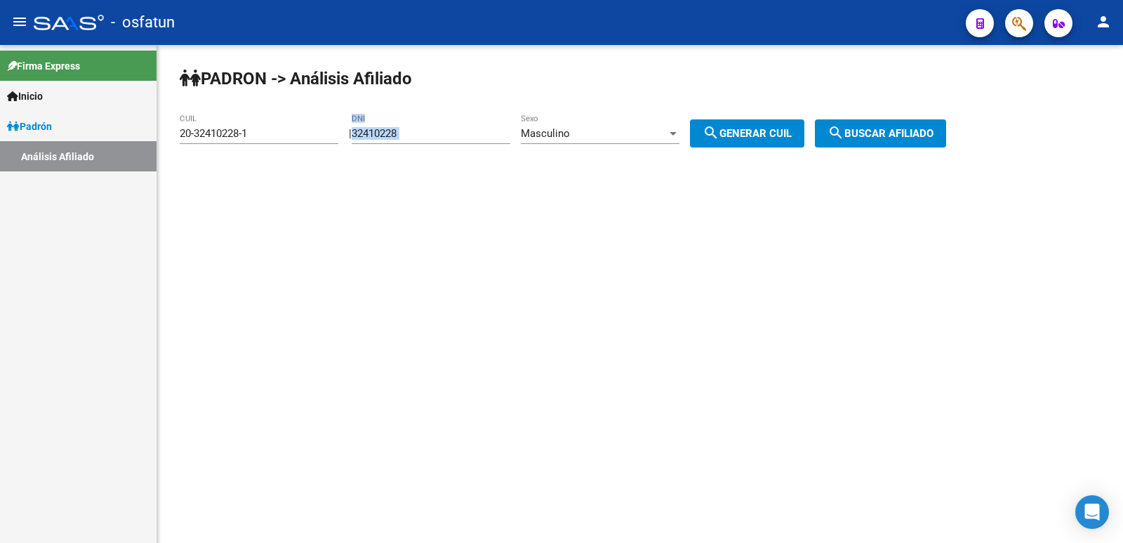
click at [453, 140] on div "32410228 DNI" at bounding box center [431, 136] width 159 height 44
drag, startPoint x: 451, startPoint y: 136, endPoint x: 335, endPoint y: 147, distance: 117.0
click at [335, 140] on app-analisis-afiliado "PADRON -> Análisis Afiliado 20-32410228-1 CUIL | 32410228 DNI Masculino Sexo se…" at bounding box center [568, 133] width 777 height 13
paste input "26194993"
type input "26194993"
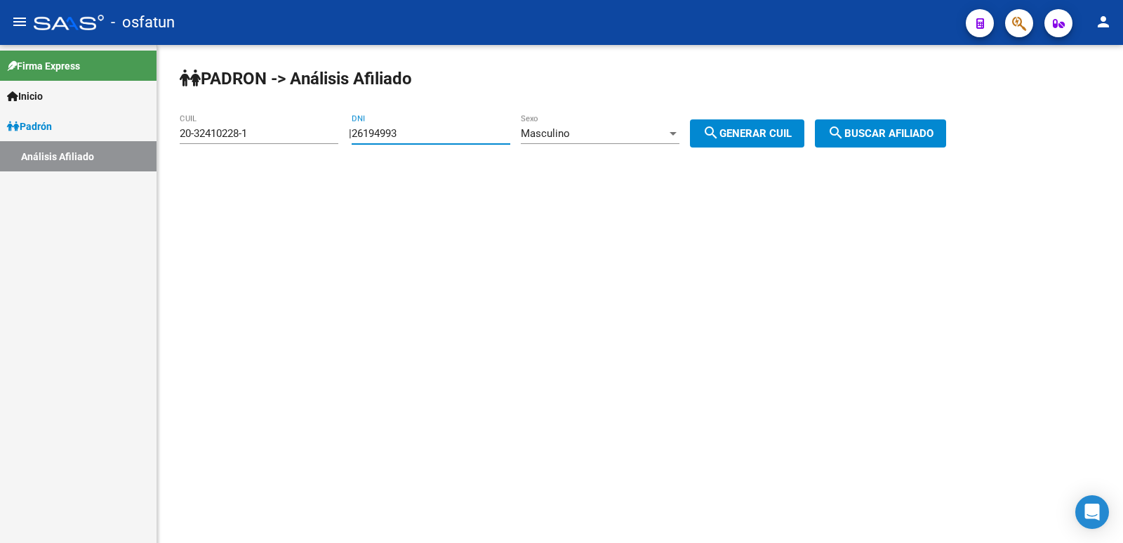
drag, startPoint x: 775, startPoint y: 135, endPoint x: 802, endPoint y: 134, distance: 26.7
click at [775, 134] on span "search Generar CUIL" at bounding box center [747, 133] width 89 height 13
click at [878, 134] on span "search Buscar afiliado" at bounding box center [880, 133] width 106 height 13
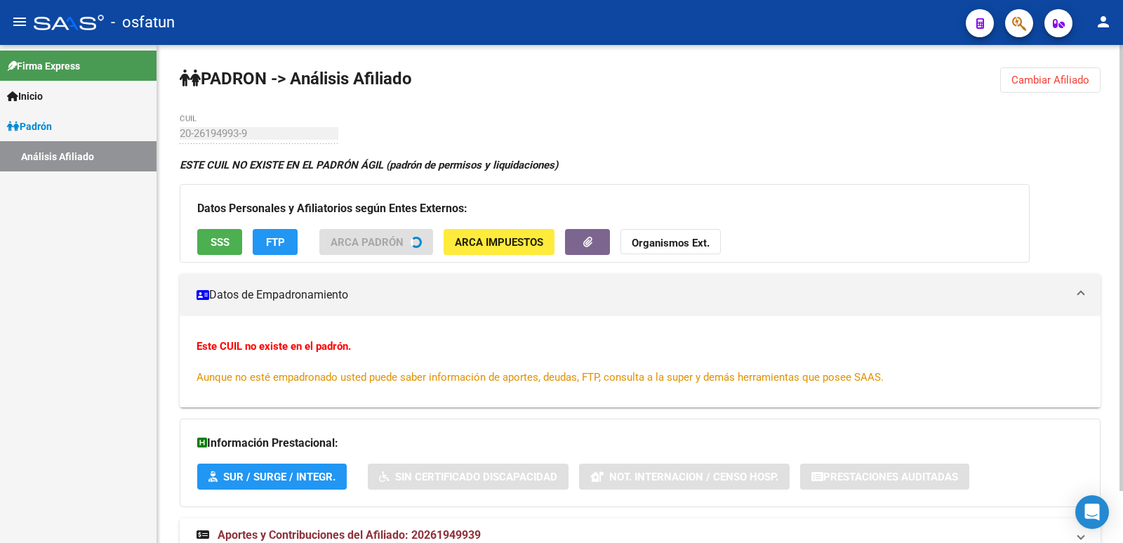
click at [1042, 83] on span "Cambiar Afiliado" at bounding box center [1050, 80] width 78 height 13
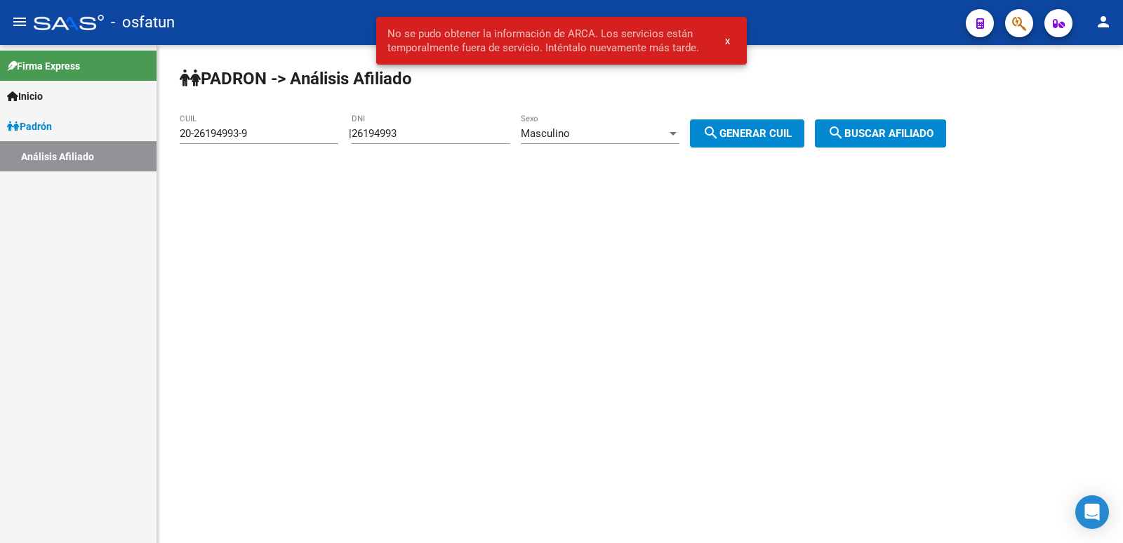
click at [599, 140] on div "Masculino Sexo" at bounding box center [600, 129] width 159 height 30
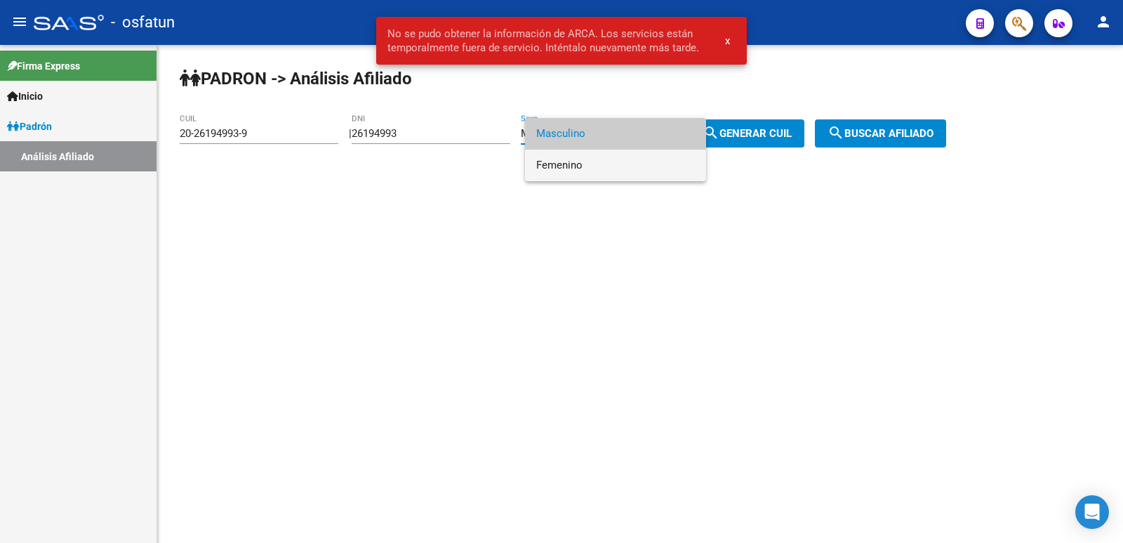
click at [590, 159] on span "Femenino" at bounding box center [615, 165] width 159 height 32
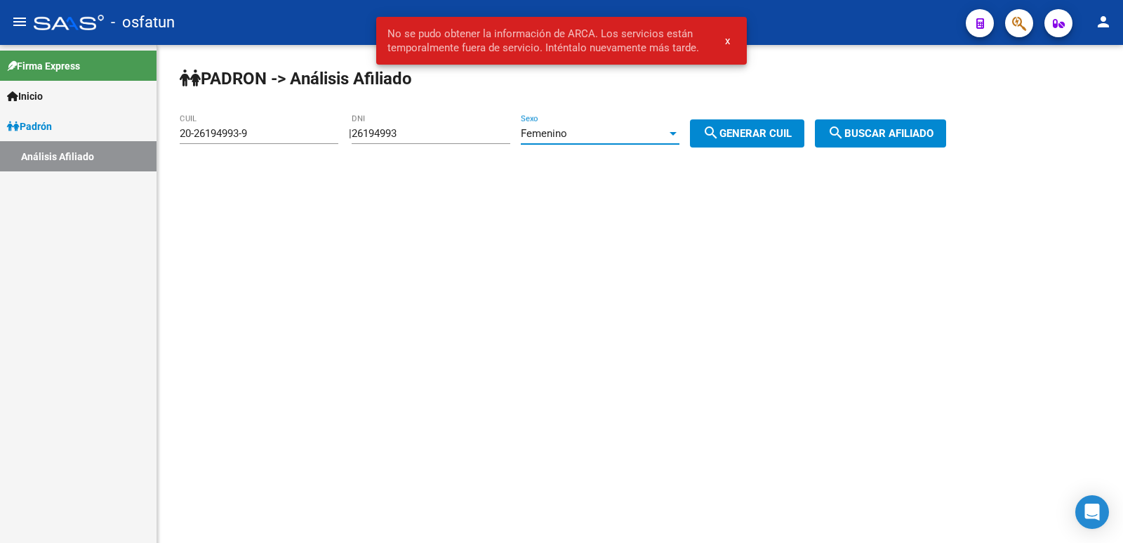
click at [741, 126] on button "search Generar CUIL" at bounding box center [747, 133] width 114 height 28
type input "27-26194993-3"
click at [844, 135] on mat-icon "search" at bounding box center [835, 132] width 17 height 17
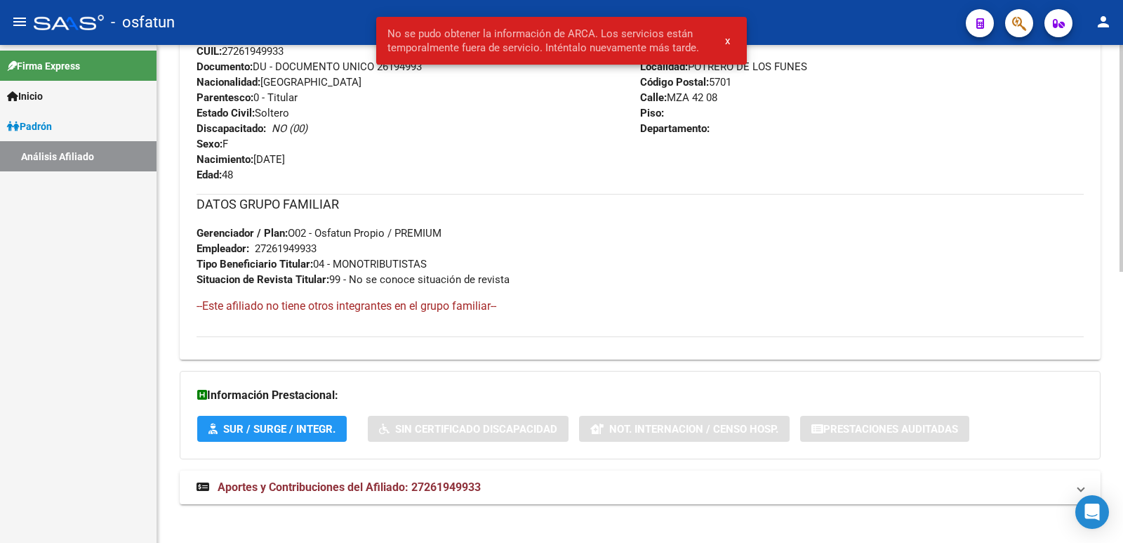
scroll to position [593, 0]
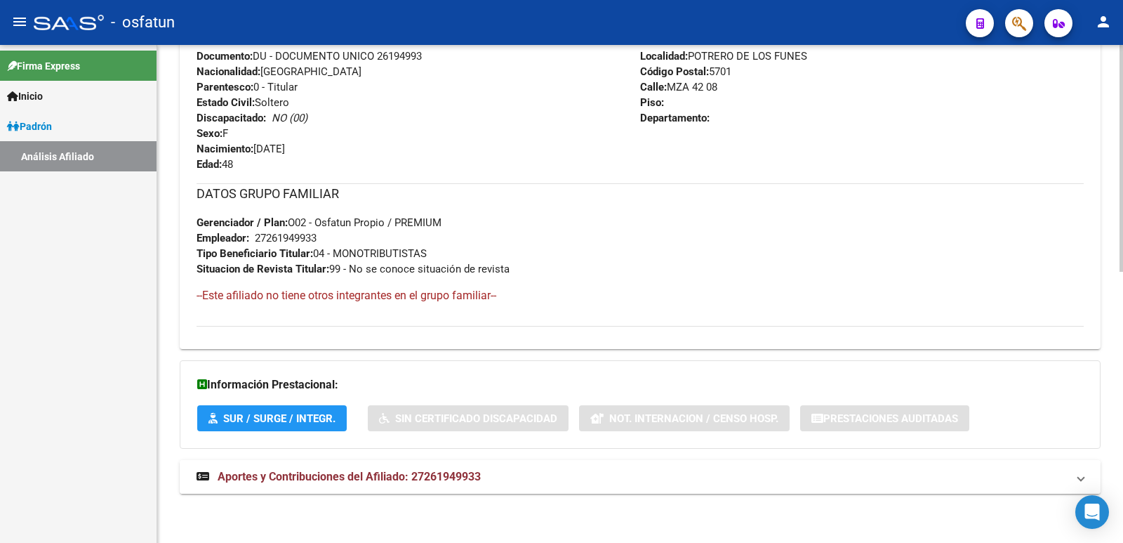
click at [411, 481] on span "Aportes y Contribuciones del Afiliado: 27261949933" at bounding box center [349, 476] width 263 height 13
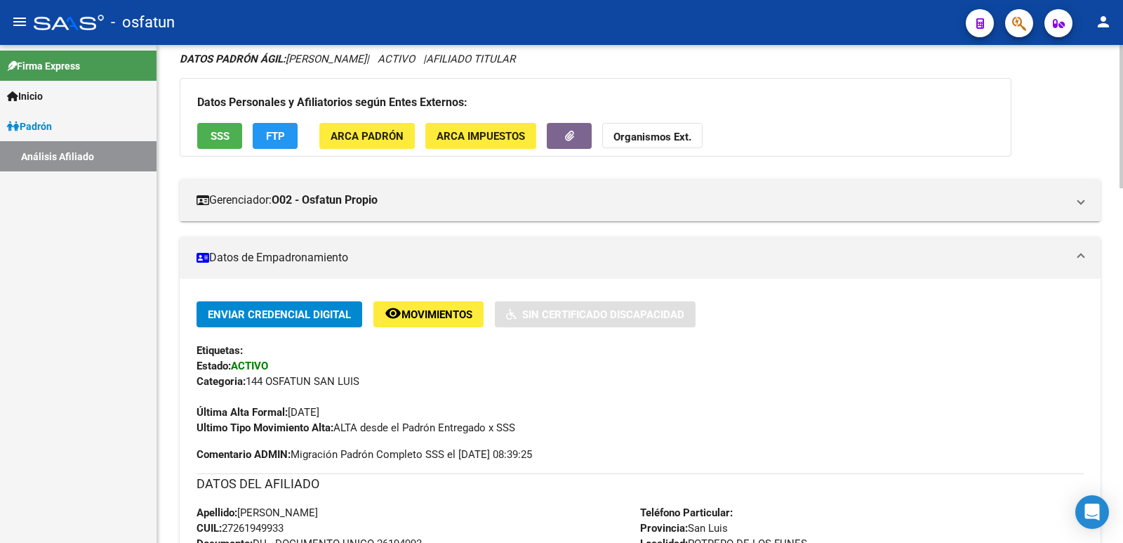
scroll to position [0, 0]
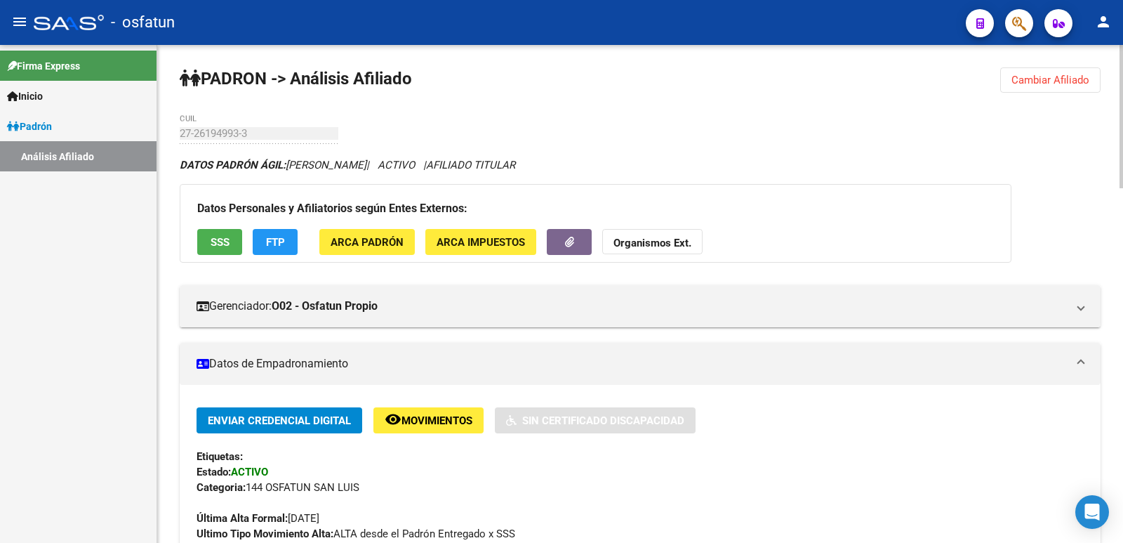
click at [1050, 70] on button "Cambiar Afiliado" at bounding box center [1050, 79] width 100 height 25
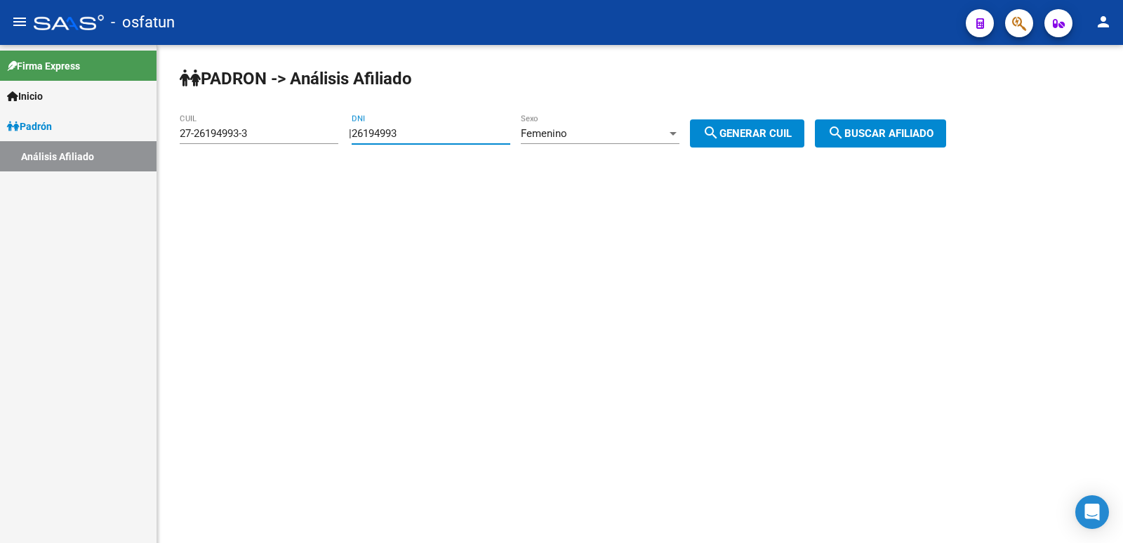
drag, startPoint x: 466, startPoint y: 137, endPoint x: 331, endPoint y: 140, distance: 134.8
click at [331, 140] on app-analisis-afiliado "PADRON -> Análisis Afiliado 27-26194993-3 CUIL | 26194993 DNI Femenino Sexo sea…" at bounding box center [568, 133] width 777 height 13
paste input "39393750"
type input "39393750"
click at [651, 142] on div "Femenino Sexo" at bounding box center [600, 129] width 159 height 30
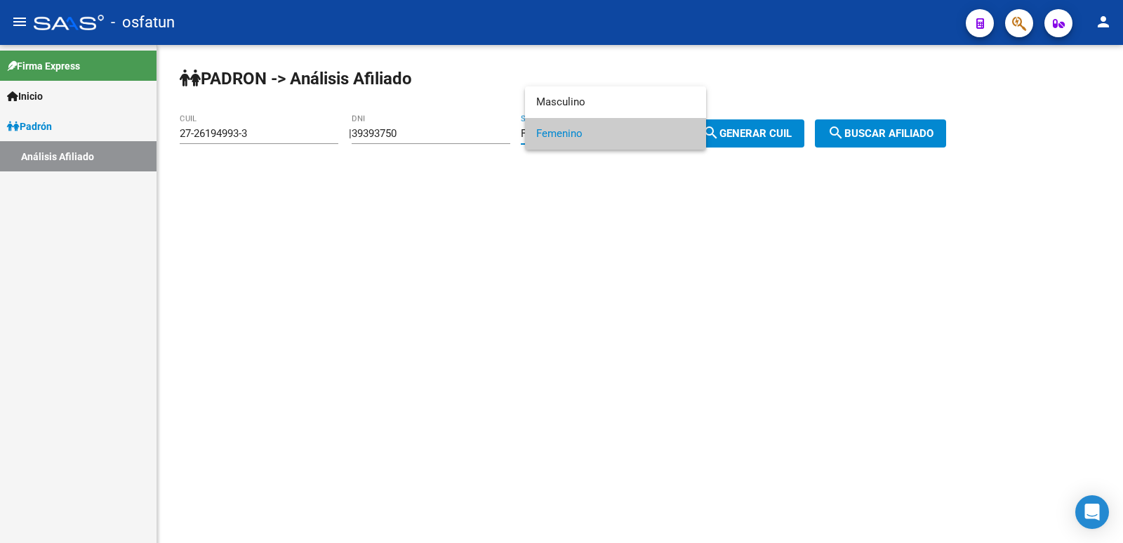
click at [805, 140] on div at bounding box center [561, 271] width 1123 height 543
click at [792, 138] on span "search Generar CUIL" at bounding box center [747, 133] width 89 height 13
type input "27-39393750-0"
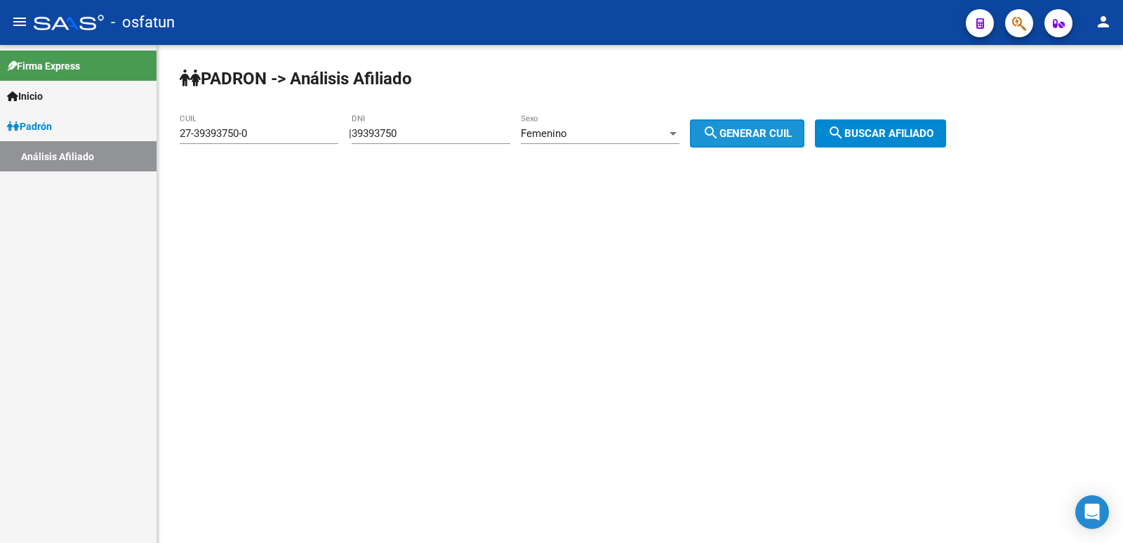
click at [870, 138] on span "search Buscar afiliado" at bounding box center [880, 133] width 106 height 13
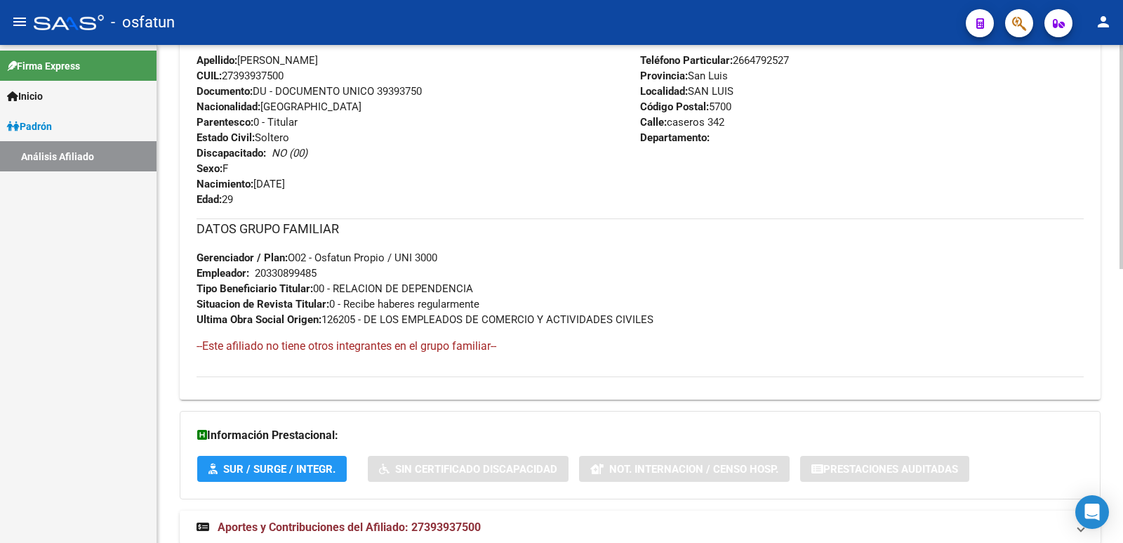
scroll to position [609, 0]
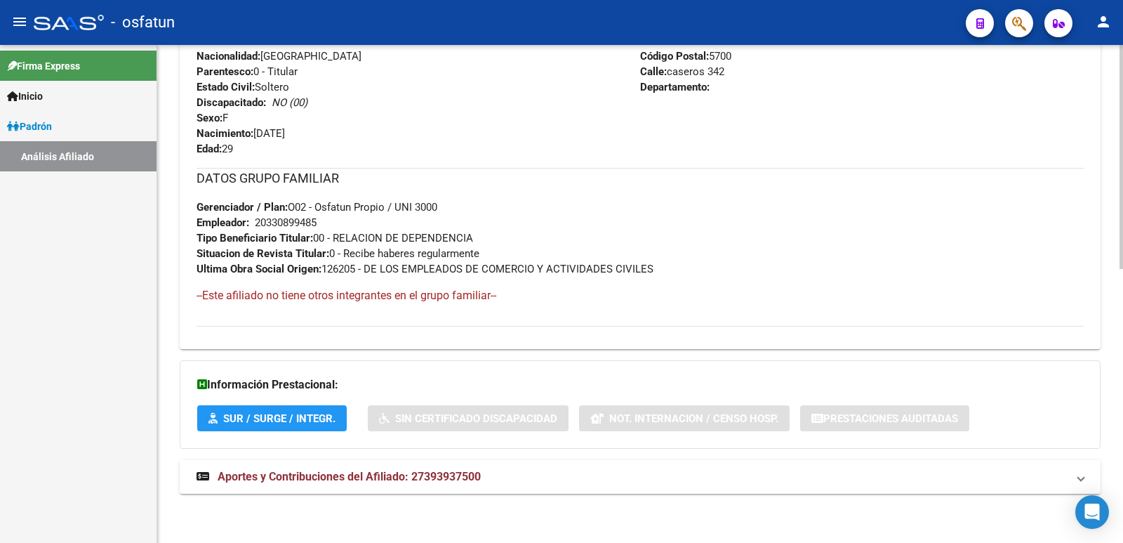
click at [375, 473] on span "Aportes y Contribuciones del Afiliado: 27393937500" at bounding box center [349, 476] width 263 height 13
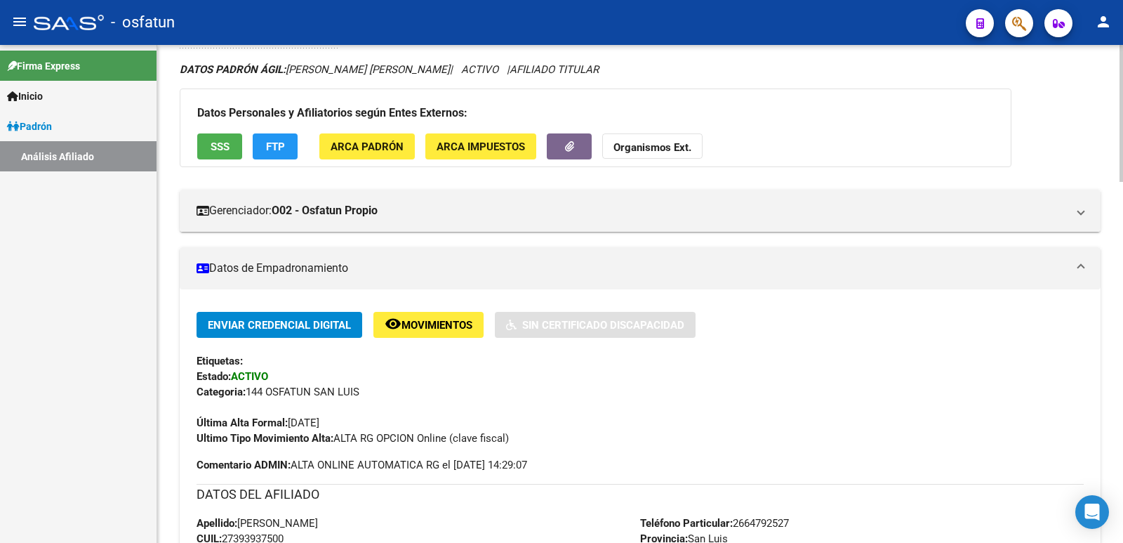
scroll to position [0, 0]
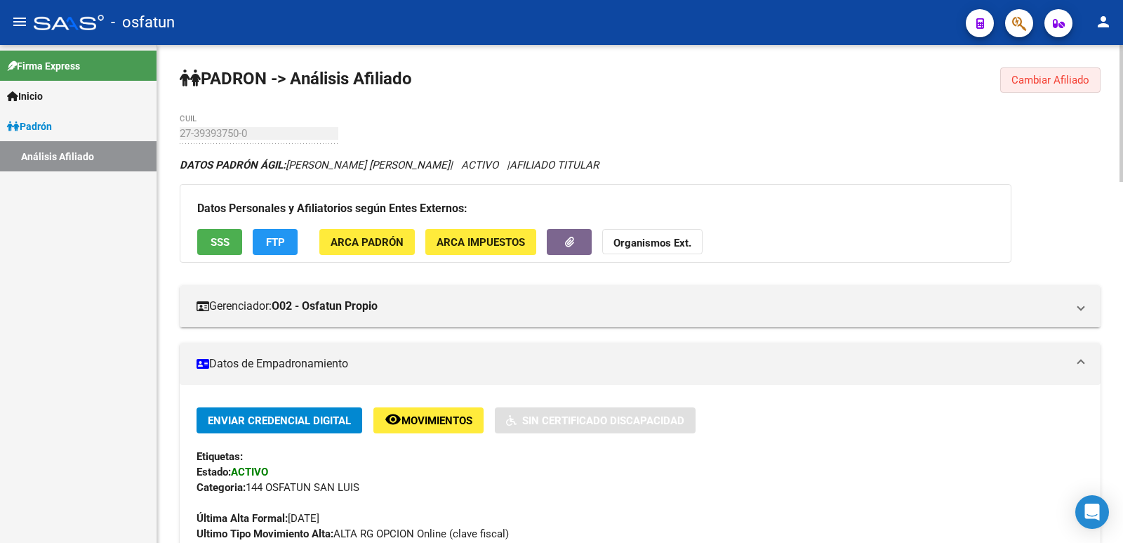
click at [1025, 83] on span "Cambiar Afiliado" at bounding box center [1050, 80] width 78 height 13
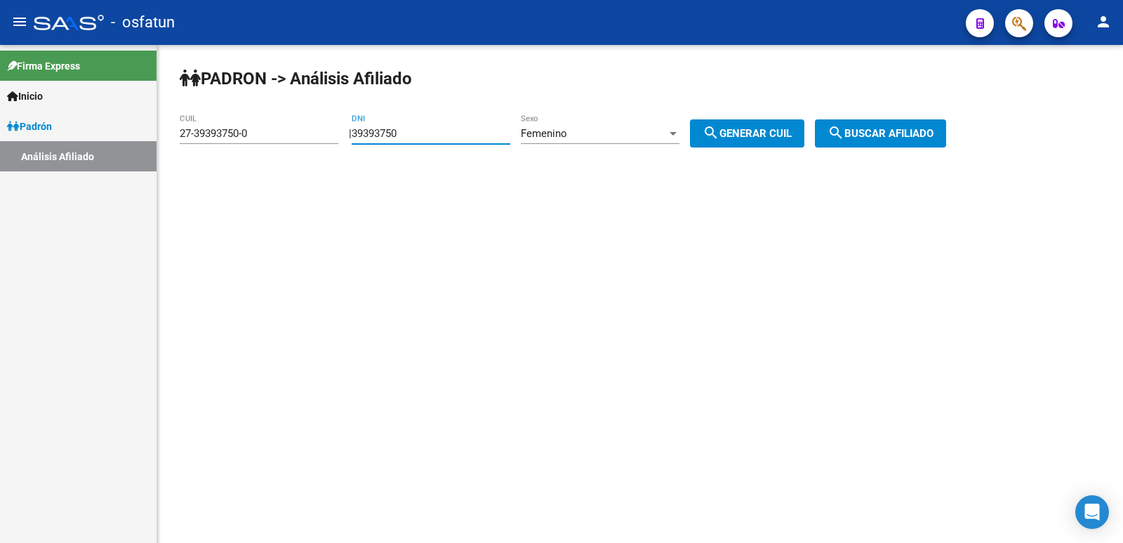
drag, startPoint x: 456, startPoint y: 136, endPoint x: 253, endPoint y: 158, distance: 204.7
click at [253, 158] on div "PADRON -> Análisis Afiliado 27-39393750-0 CUIL | 39393750 DNI Femenino Sexo sea…" at bounding box center [640, 118] width 966 height 147
paste input "22343882"
type input "22343882"
drag, startPoint x: 780, startPoint y: 138, endPoint x: 842, endPoint y: 139, distance: 61.1
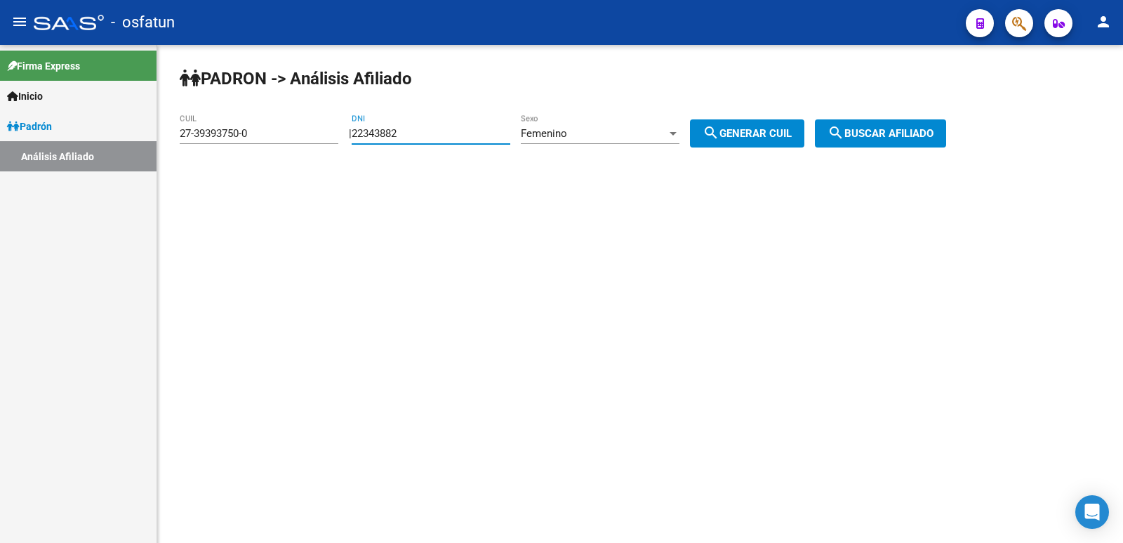
click at [782, 138] on span "search Generar CUIL" at bounding box center [747, 133] width 89 height 13
type input "27-22343882-8"
click at [946, 140] on button "search Buscar afiliado" at bounding box center [880, 133] width 131 height 28
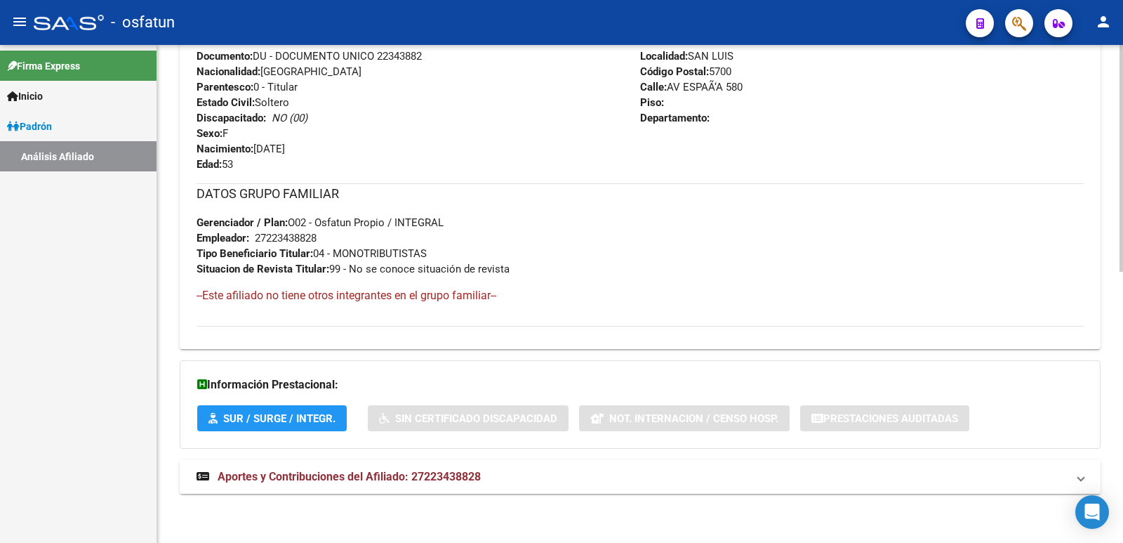
click at [401, 475] on span "Aportes y Contribuciones del Afiliado: 27223438828" at bounding box center [349, 476] width 263 height 13
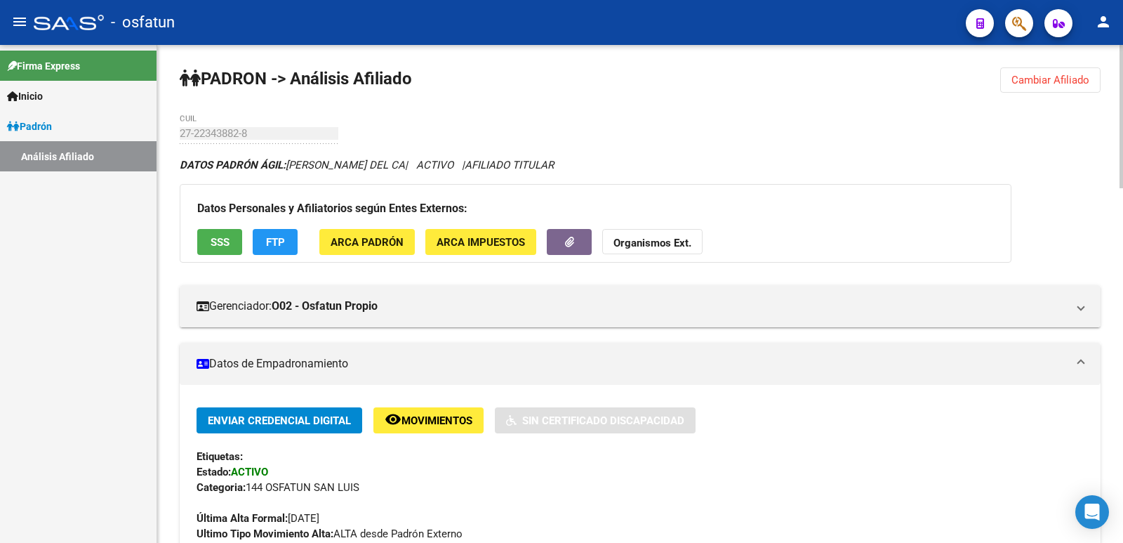
click at [1065, 79] on span "Cambiar Afiliado" at bounding box center [1050, 80] width 78 height 13
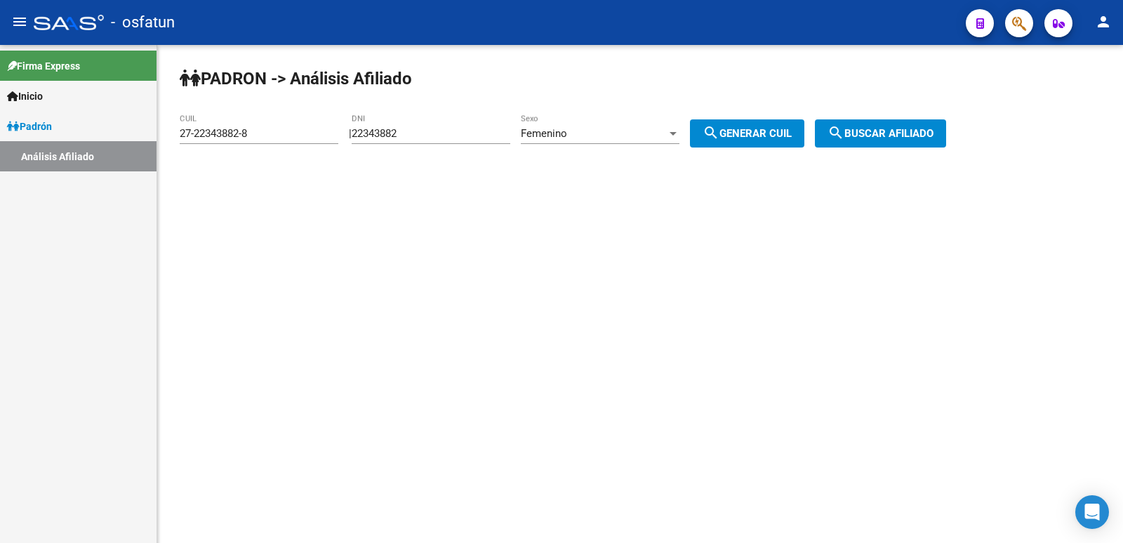
click at [752, 132] on span "search Generar CUIL" at bounding box center [747, 133] width 89 height 13
click at [844, 132] on mat-icon "search" at bounding box center [835, 132] width 17 height 17
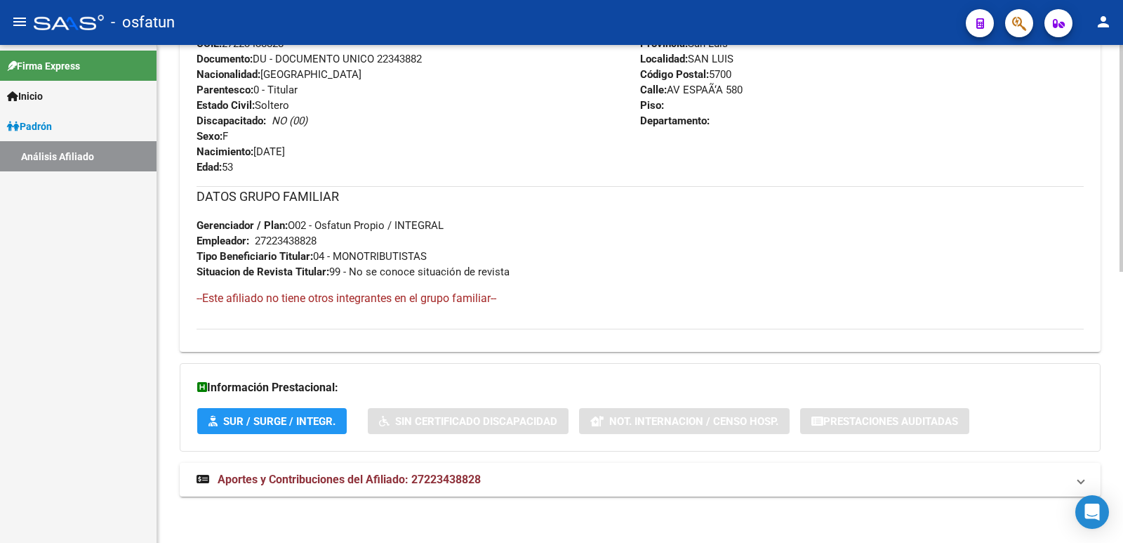
scroll to position [593, 0]
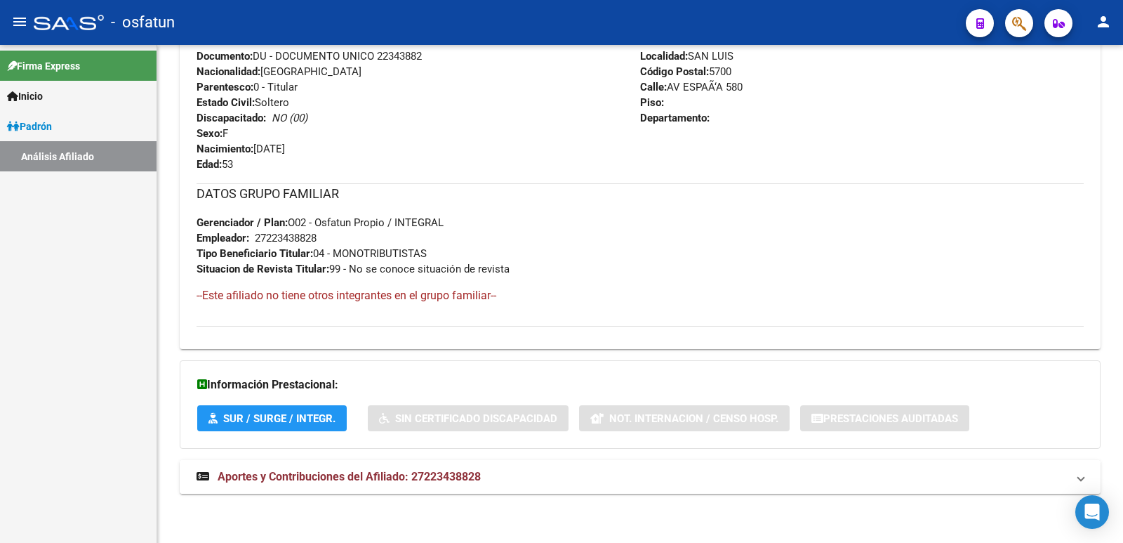
click at [364, 476] on span "Aportes y Contribuciones del Afiliado: 27223438828" at bounding box center [349, 476] width 263 height 13
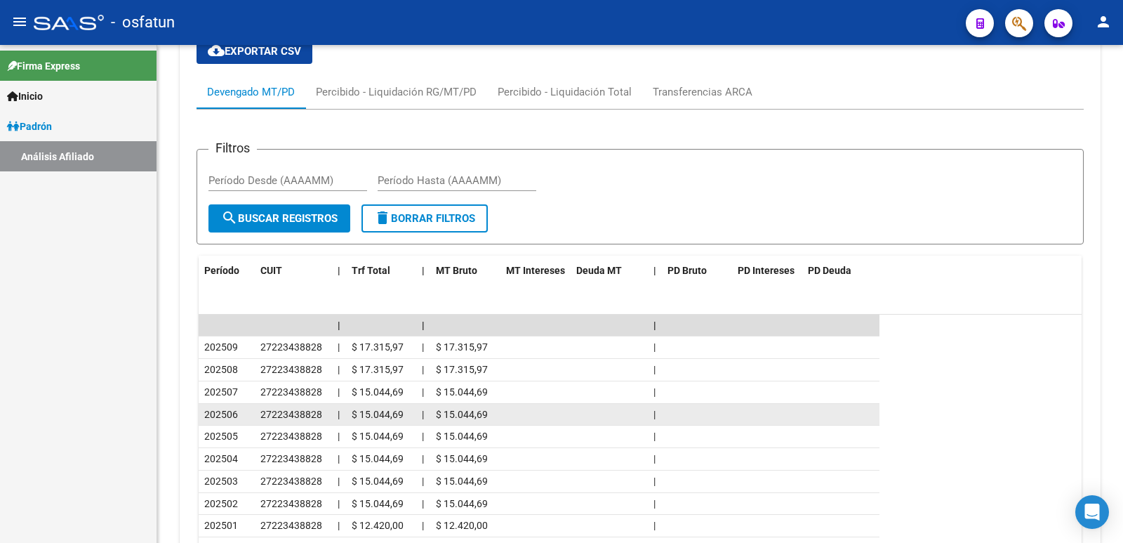
scroll to position [1232, 0]
